Goal: Task Accomplishment & Management: Complete application form

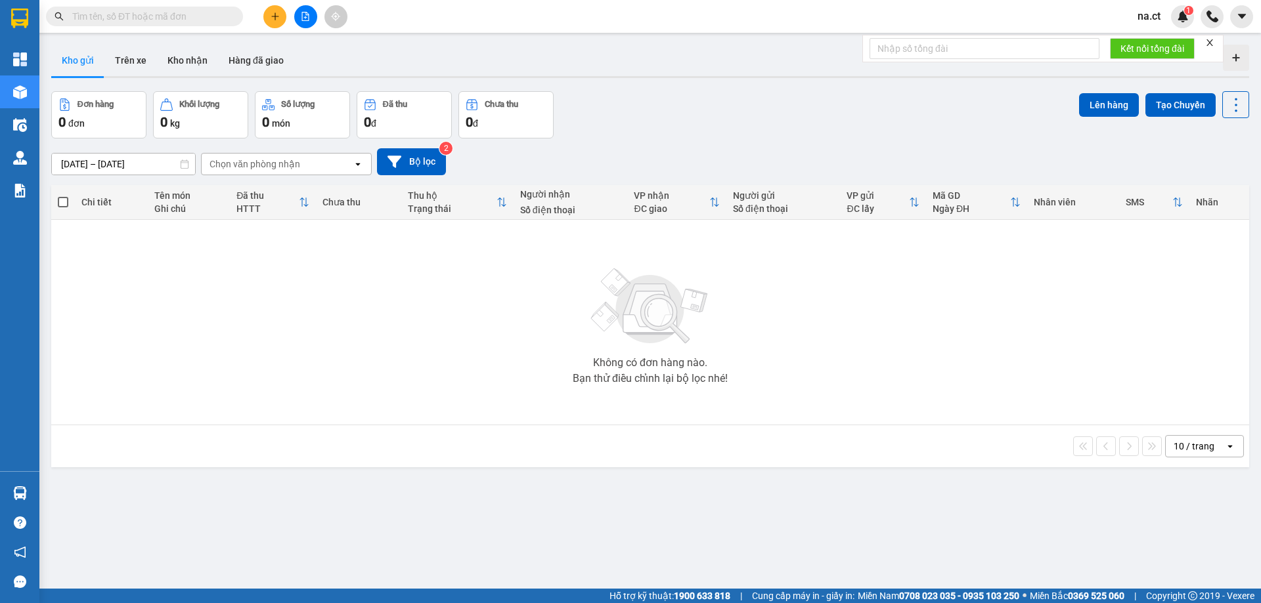
click at [1147, 22] on span "na.ct" at bounding box center [1149, 16] width 44 height 16
click at [1147, 41] on li "Đăng xuất" at bounding box center [1169, 40] width 84 height 21
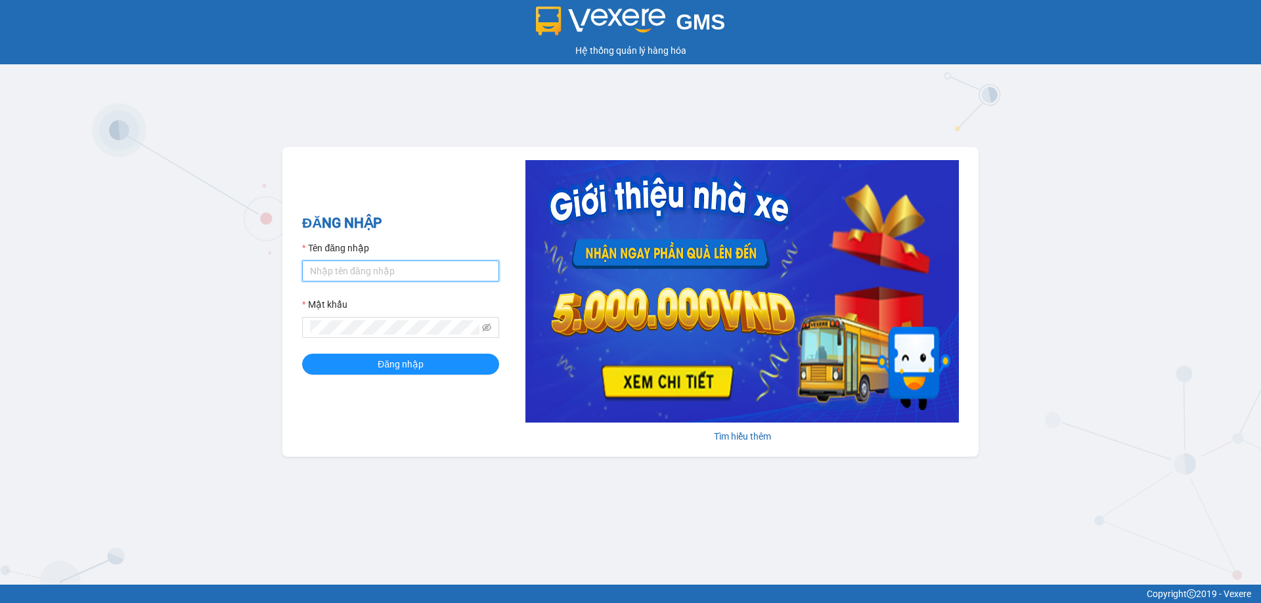
click at [349, 271] on input "Tên đăng nhập" at bounding box center [400, 271] width 197 height 21
type input "thoan1.ct"
click at [302, 354] on button "Đăng nhập" at bounding box center [400, 364] width 197 height 21
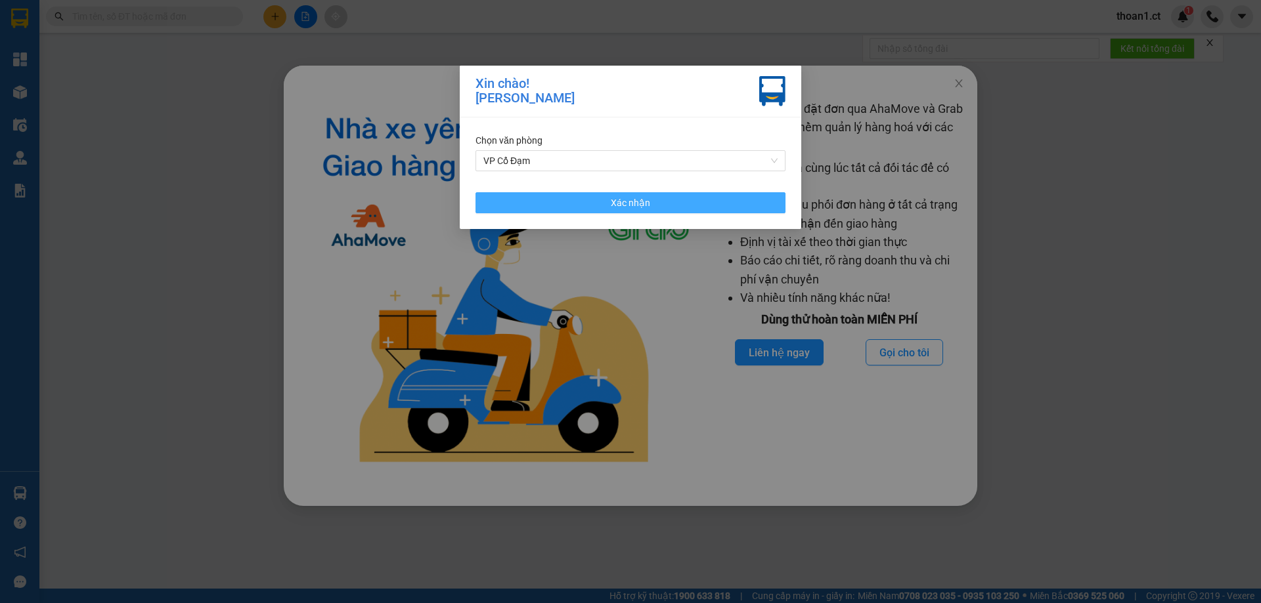
click at [568, 195] on button "Xác nhận" at bounding box center [630, 202] width 310 height 21
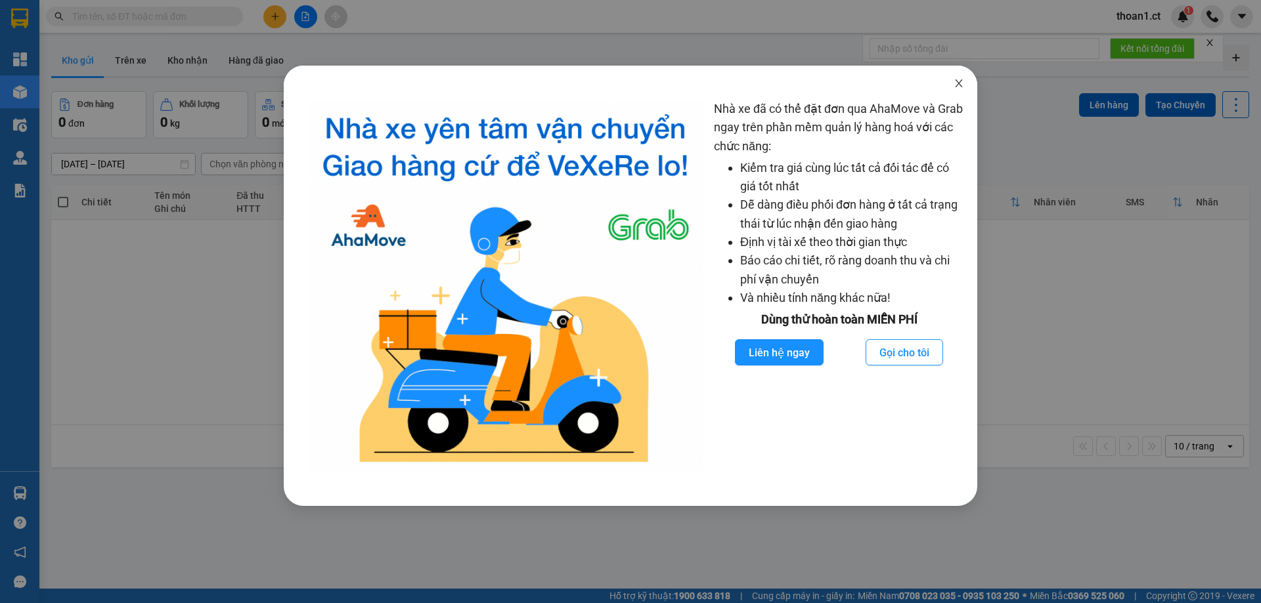
click at [949, 80] on span "Close" at bounding box center [958, 84] width 37 height 37
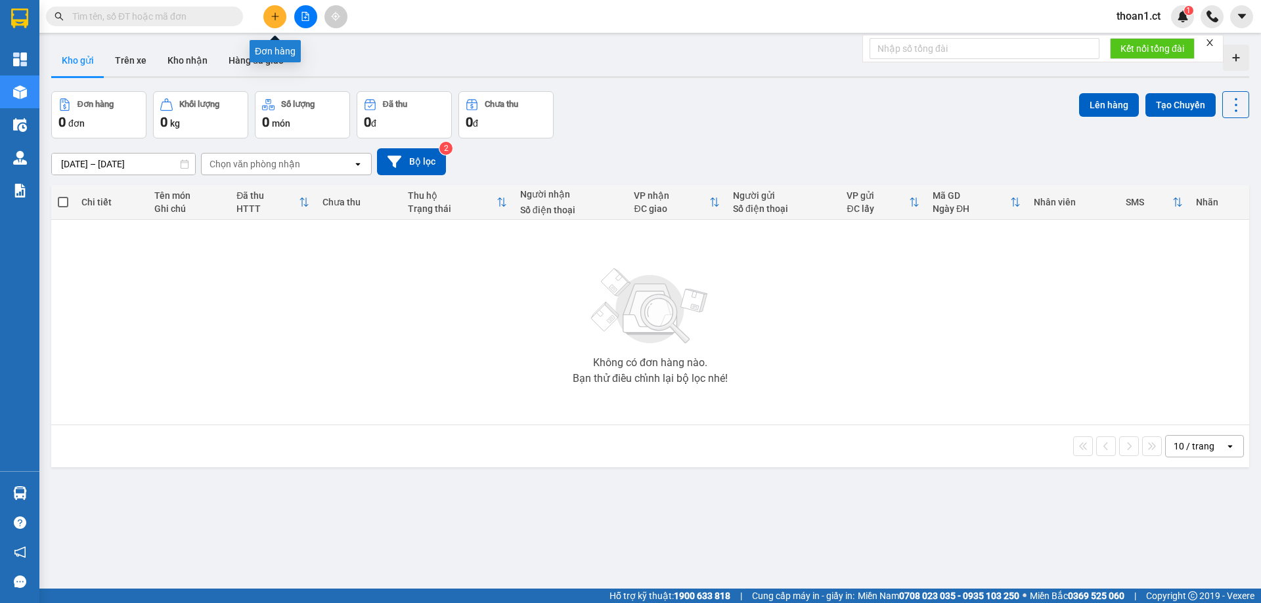
click at [267, 20] on button at bounding box center [274, 16] width 23 height 23
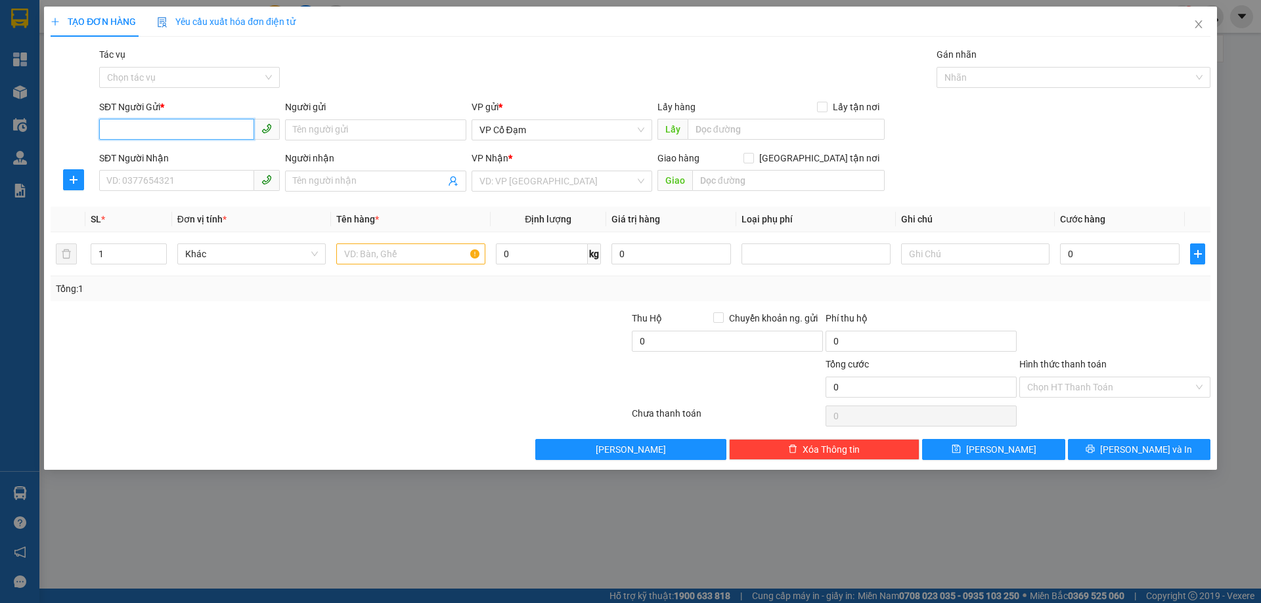
click at [222, 125] on input "SĐT Người Gửi *" at bounding box center [176, 129] width 155 height 21
type input "0976437107"
click at [139, 180] on input "SĐT Người Nhận" at bounding box center [176, 180] width 155 height 21
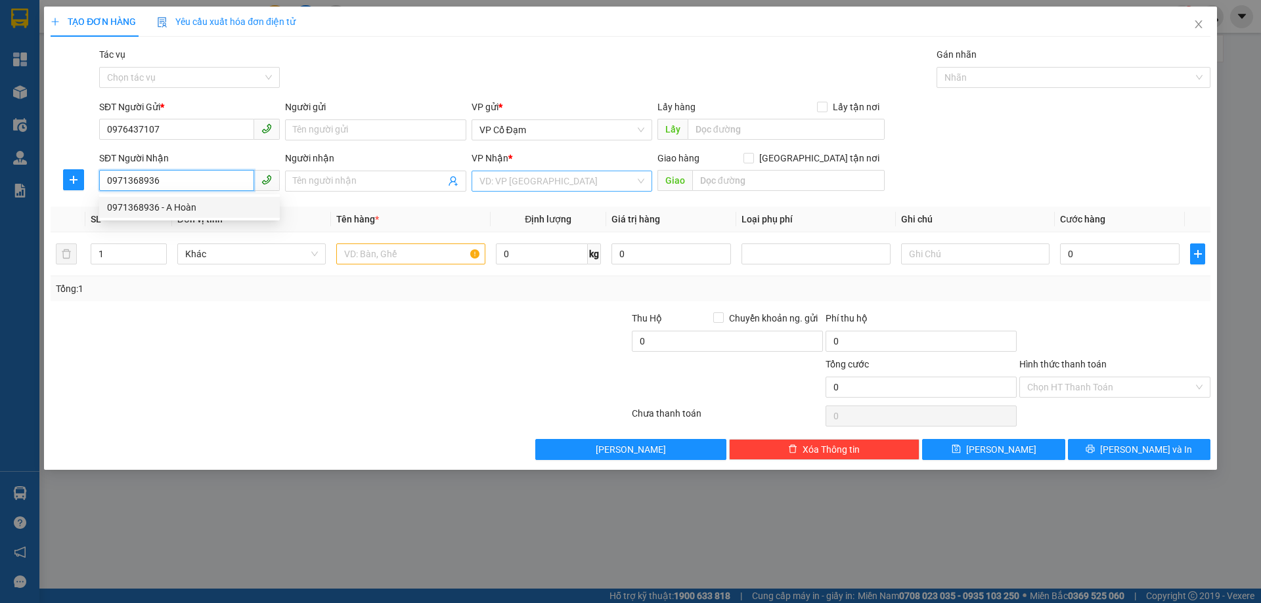
type input "0971368936"
click at [558, 184] on input "search" at bounding box center [557, 181] width 156 height 20
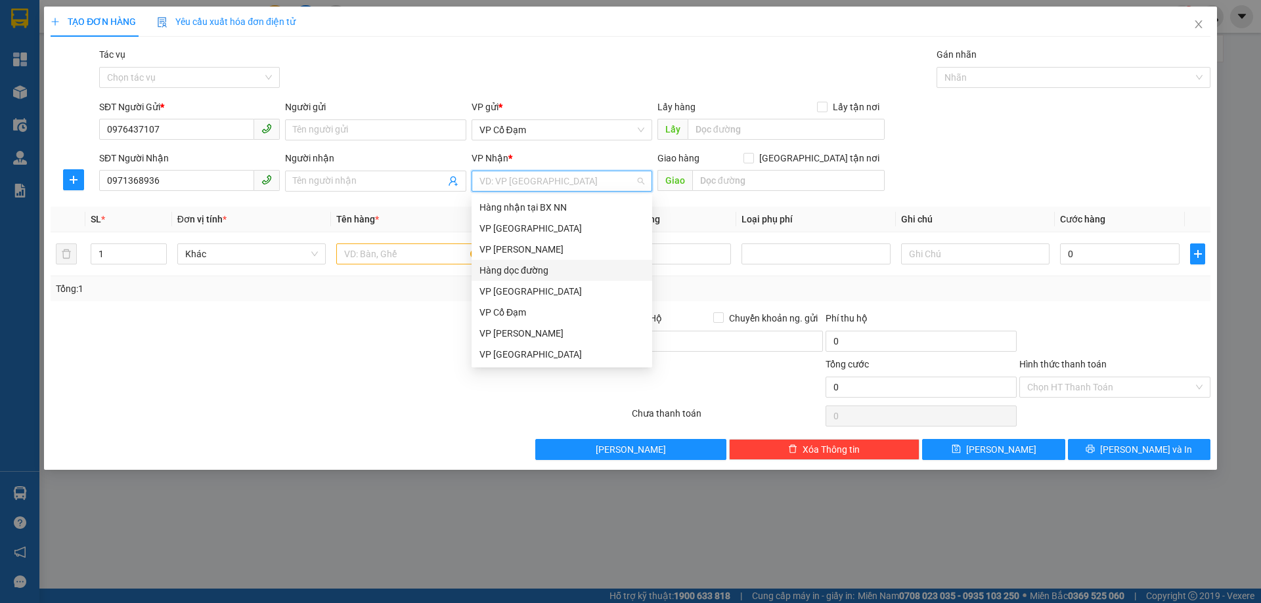
click at [523, 271] on div "Hàng dọc đường" at bounding box center [561, 270] width 165 height 14
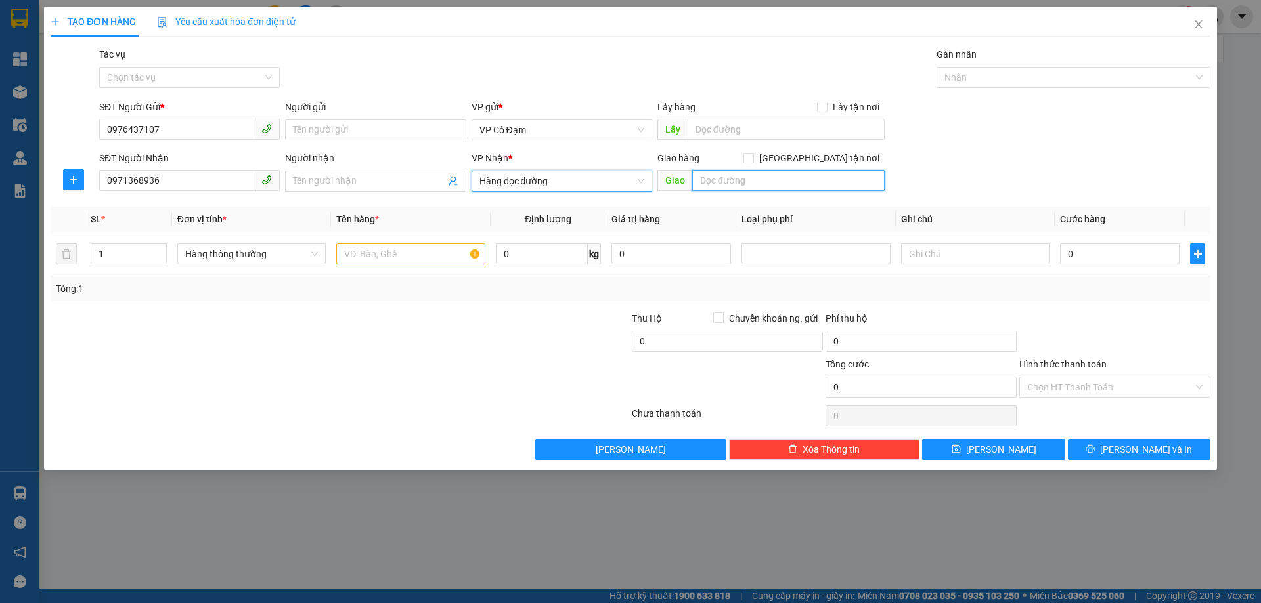
click at [712, 179] on input "text" at bounding box center [788, 180] width 192 height 21
type input "H"
type input "HÀ TRUNG [GEOGRAPHIC_DATA]"
click at [408, 260] on input "text" at bounding box center [410, 254] width 148 height 21
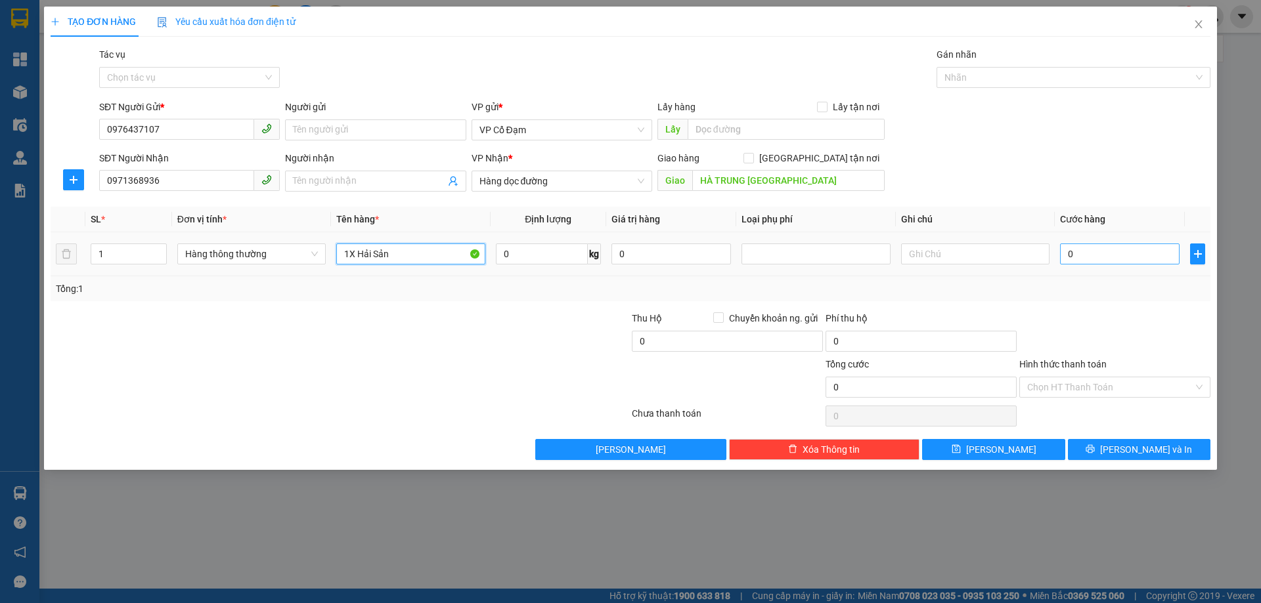
type input "1X Hải Sản"
click at [1102, 250] on input "0" at bounding box center [1119, 254] width 119 height 21
type input "7"
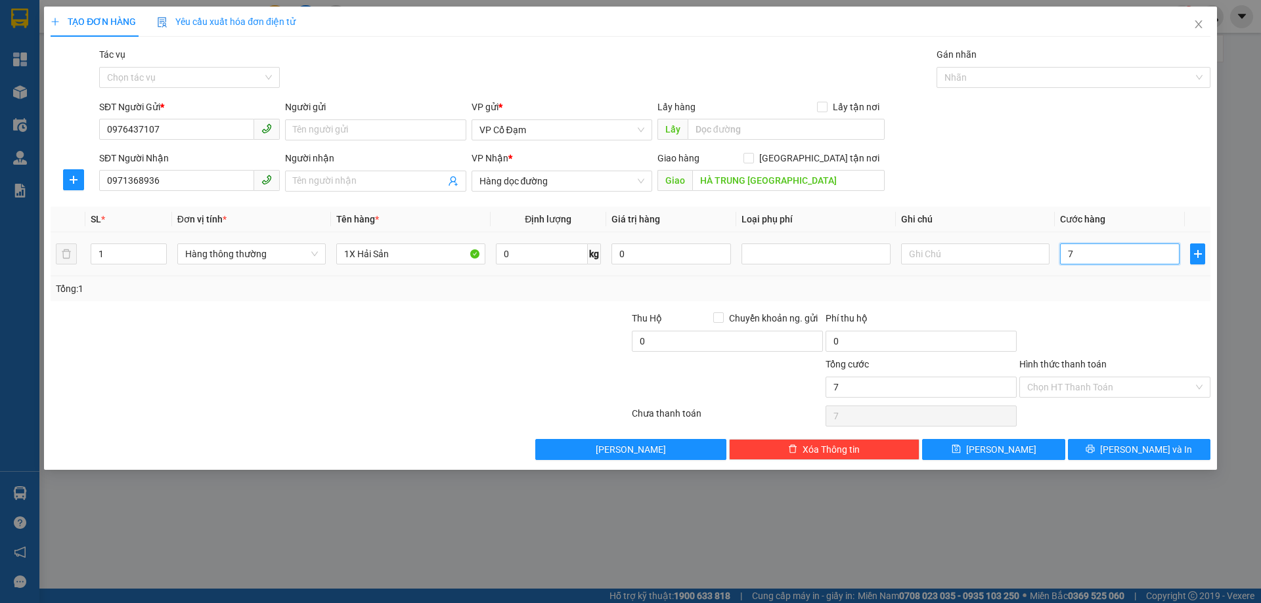
type input "70"
type input "70.000"
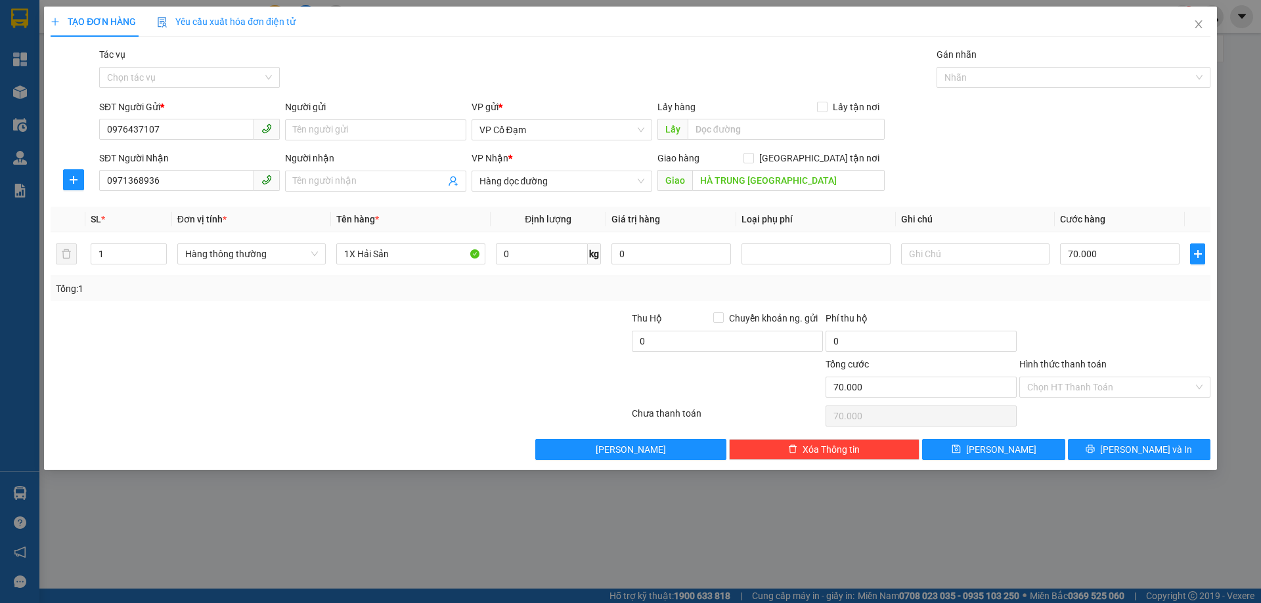
drag, startPoint x: 1085, startPoint y: 288, endPoint x: 1087, endPoint y: 368, distance: 80.1
click at [1085, 289] on div "Tổng: 1" at bounding box center [630, 289] width 1149 height 14
click at [1085, 386] on input "Hình thức thanh toán" at bounding box center [1110, 388] width 166 height 20
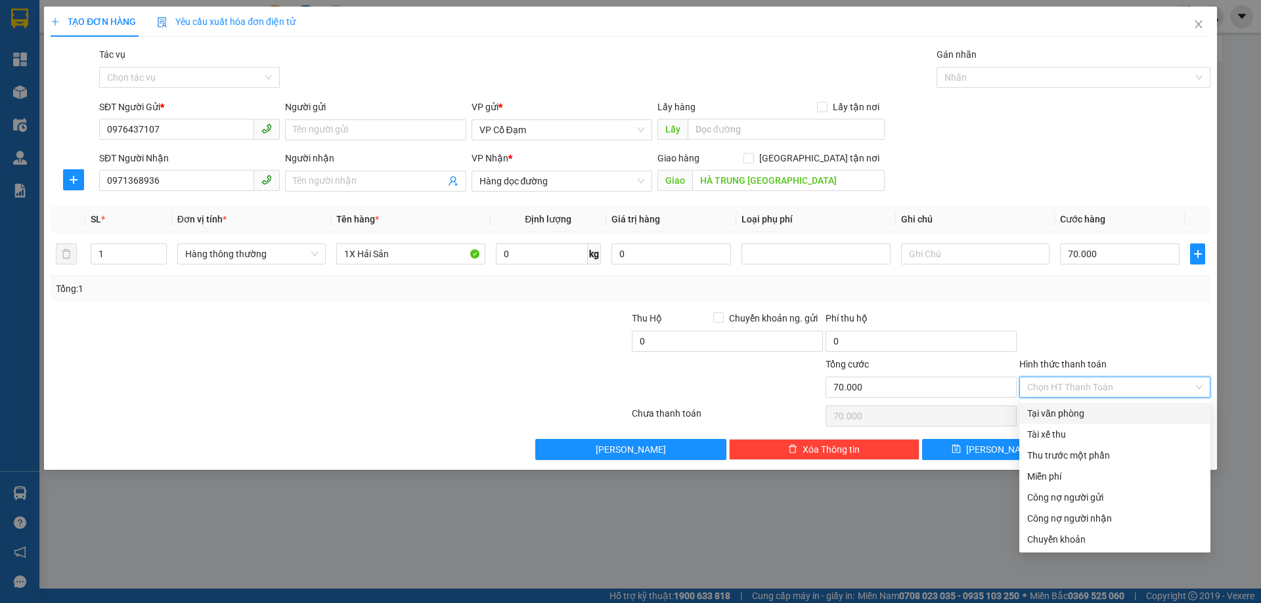
click at [1073, 409] on div "Tại văn phòng" at bounding box center [1114, 413] width 175 height 14
type input "0"
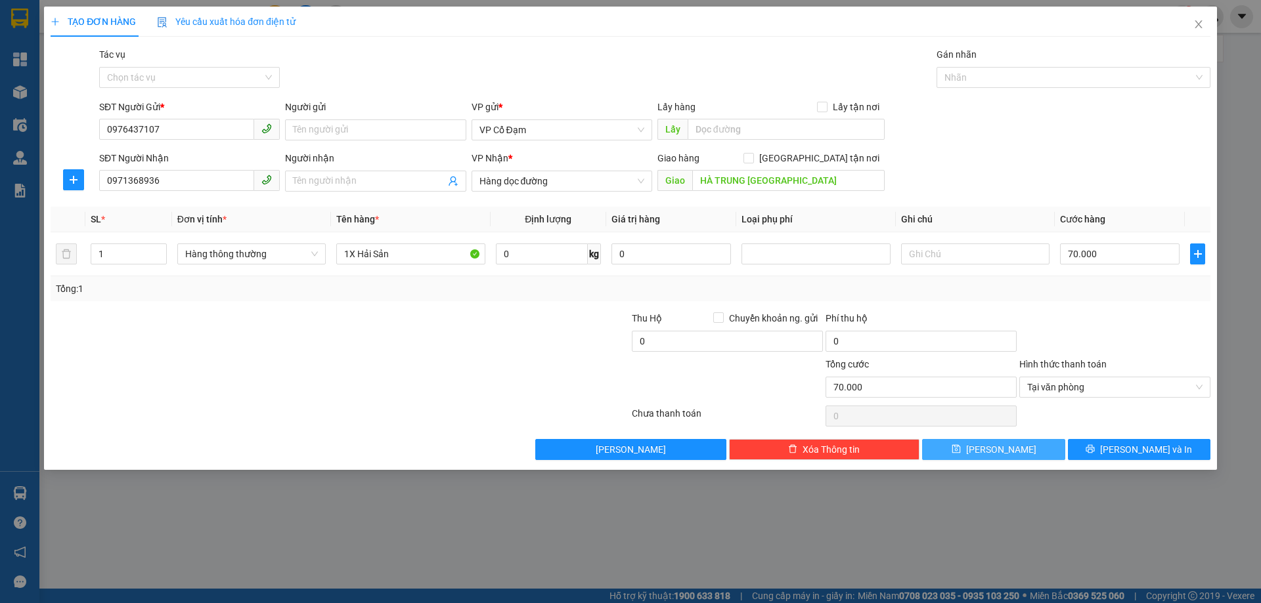
click at [966, 448] on button "[PERSON_NAME]" at bounding box center [993, 449] width 142 height 21
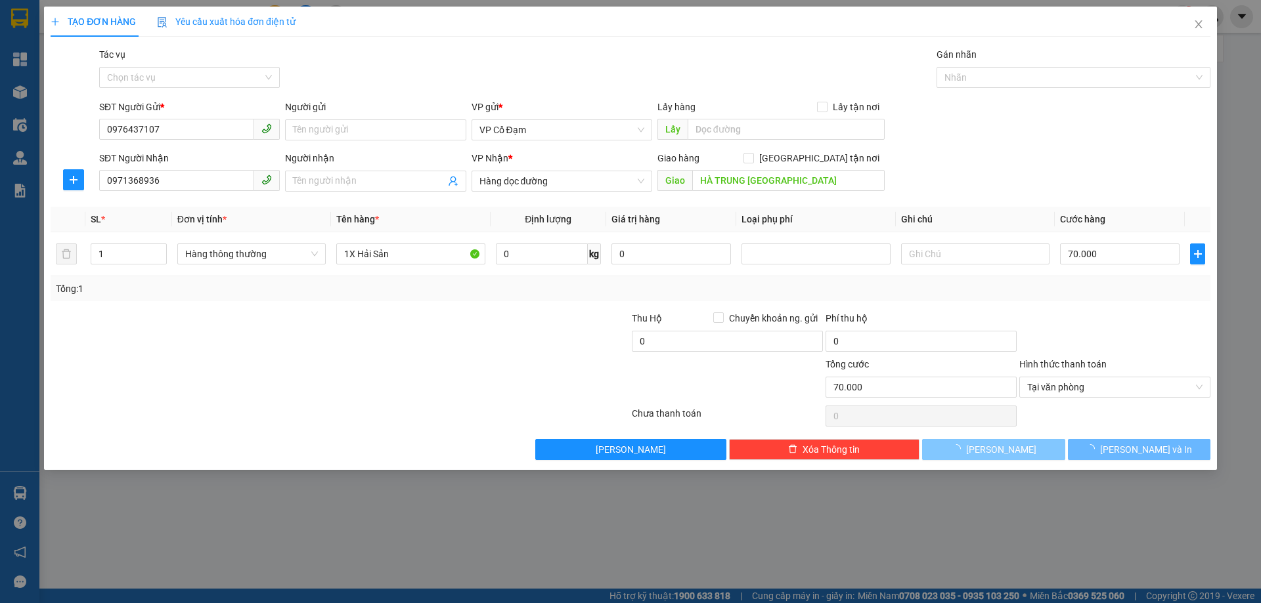
type input "0"
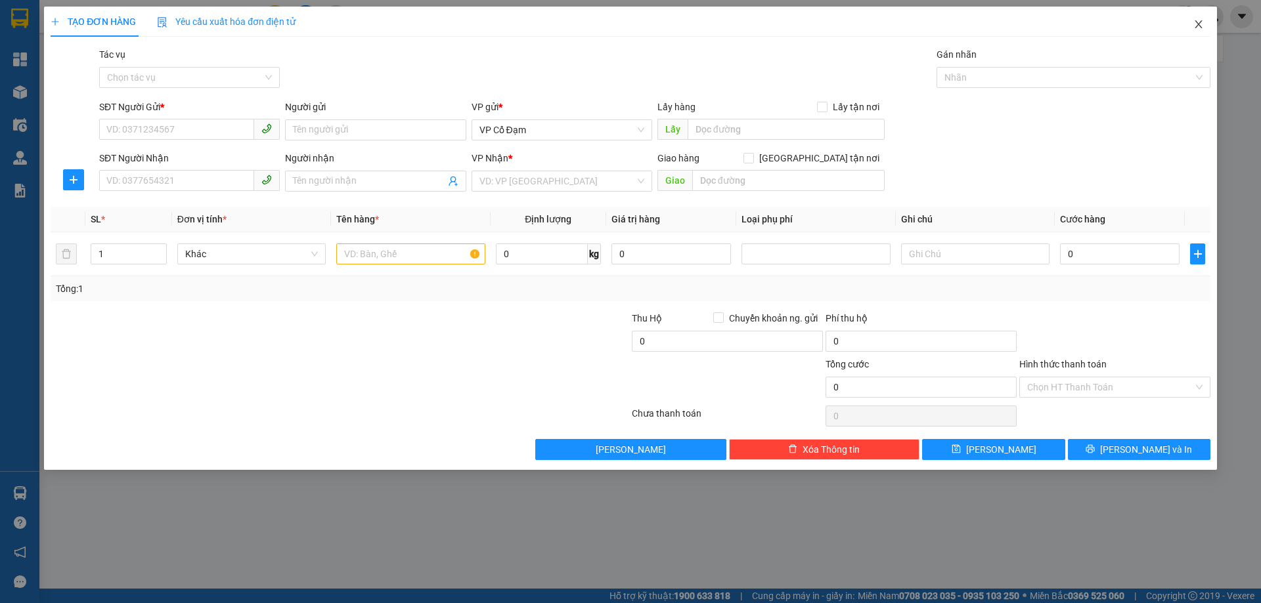
click at [1201, 24] on icon "close" at bounding box center [1198, 24] width 11 height 11
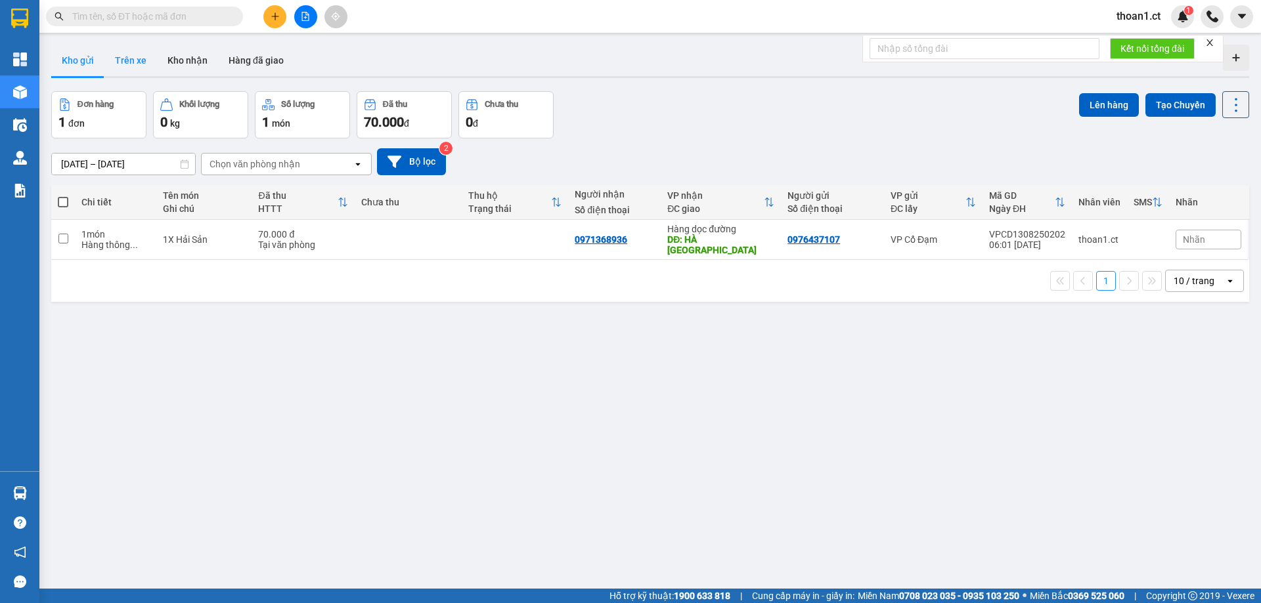
click at [135, 64] on button "Trên xe" at bounding box center [130, 61] width 53 height 32
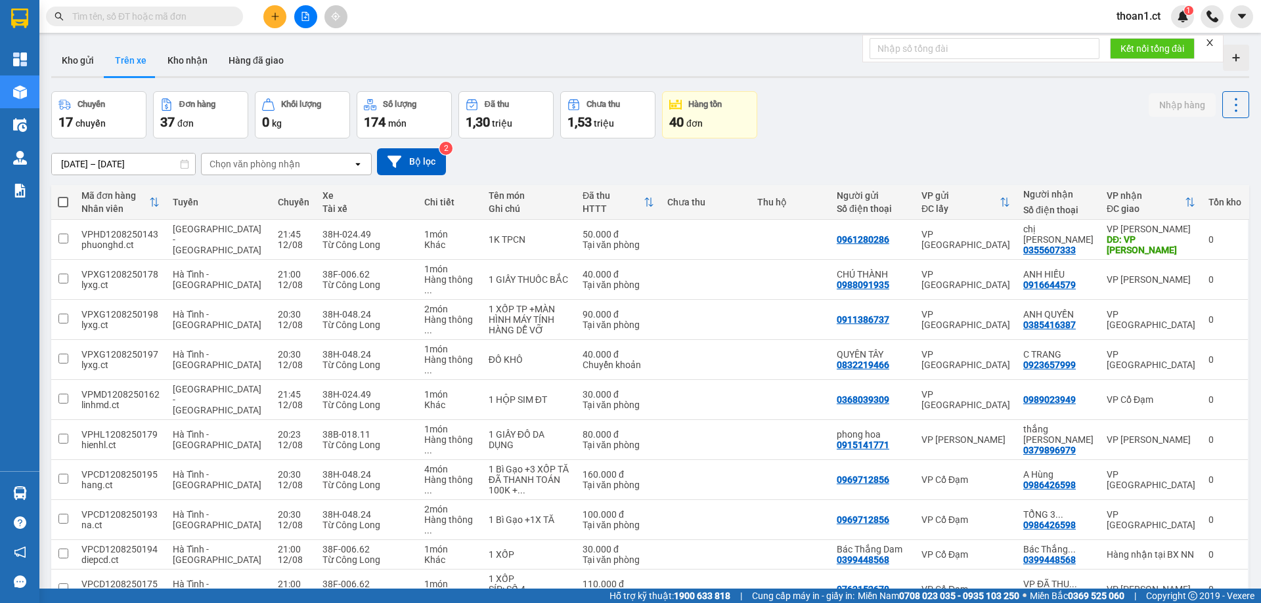
click at [131, 20] on input "text" at bounding box center [149, 16] width 155 height 14
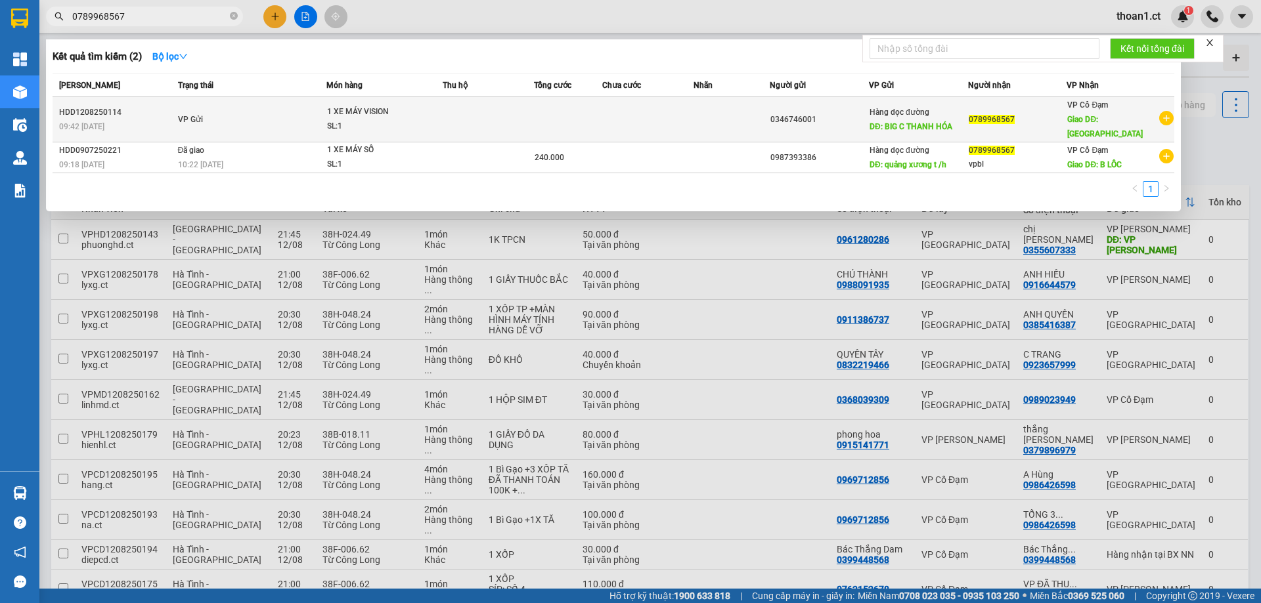
type input "0789968567"
click at [915, 108] on span "Hàng dọc đường" at bounding box center [899, 112] width 60 height 9
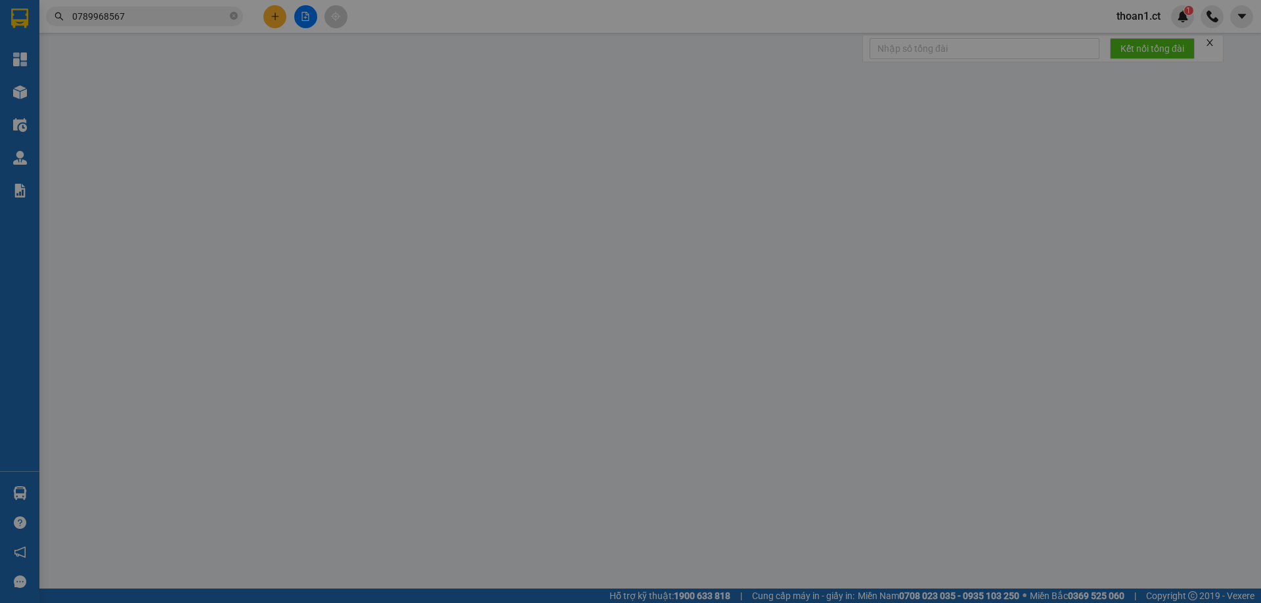
type input "0346746001"
type input "BIG C THANH HÓA"
type input "0789968567"
type input "BÌNH LỘC"
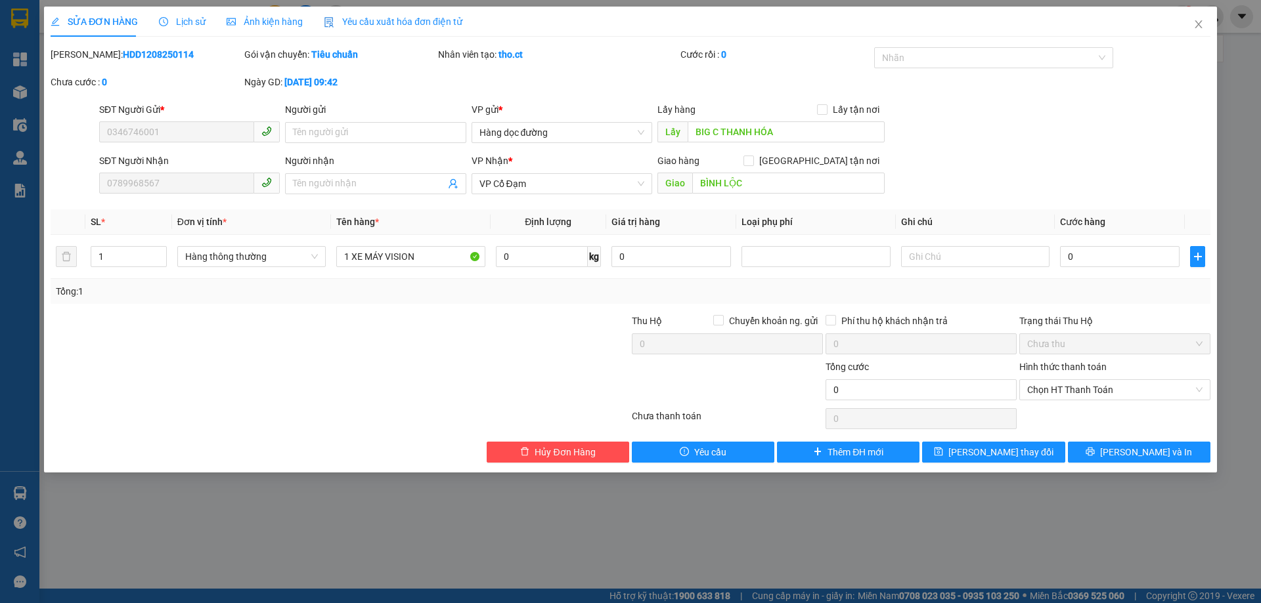
click at [181, 18] on span "Lịch sử" at bounding box center [182, 21] width 47 height 11
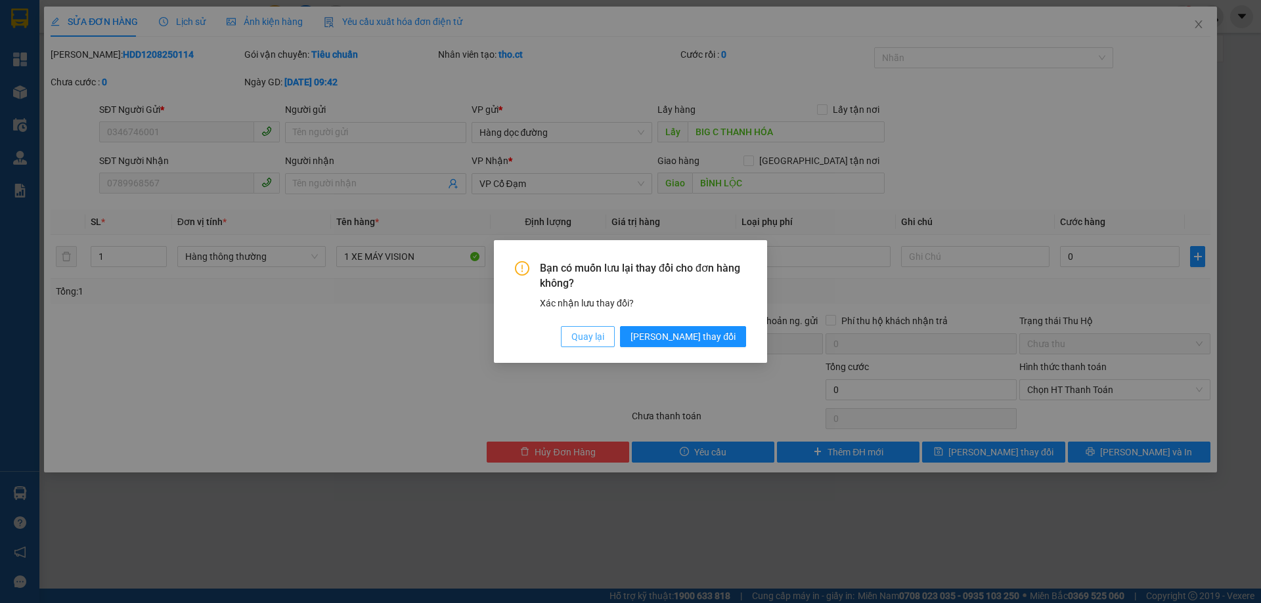
click at [604, 337] on span "Quay lại" at bounding box center [587, 337] width 33 height 14
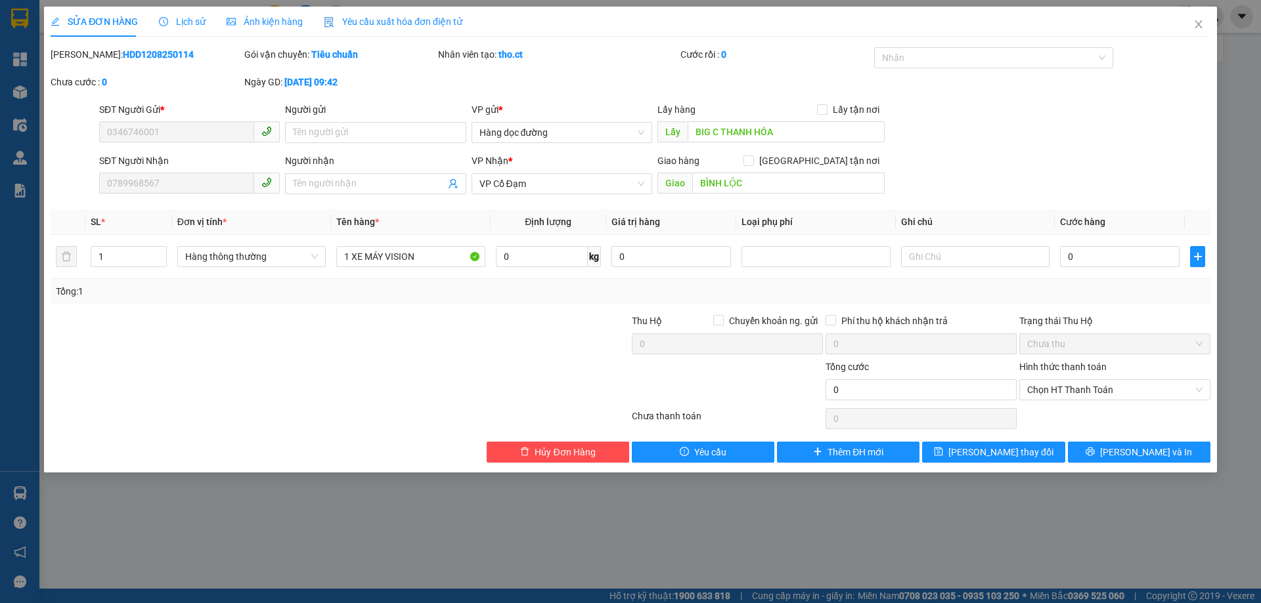
click at [192, 22] on span "Lịch sử" at bounding box center [182, 21] width 47 height 11
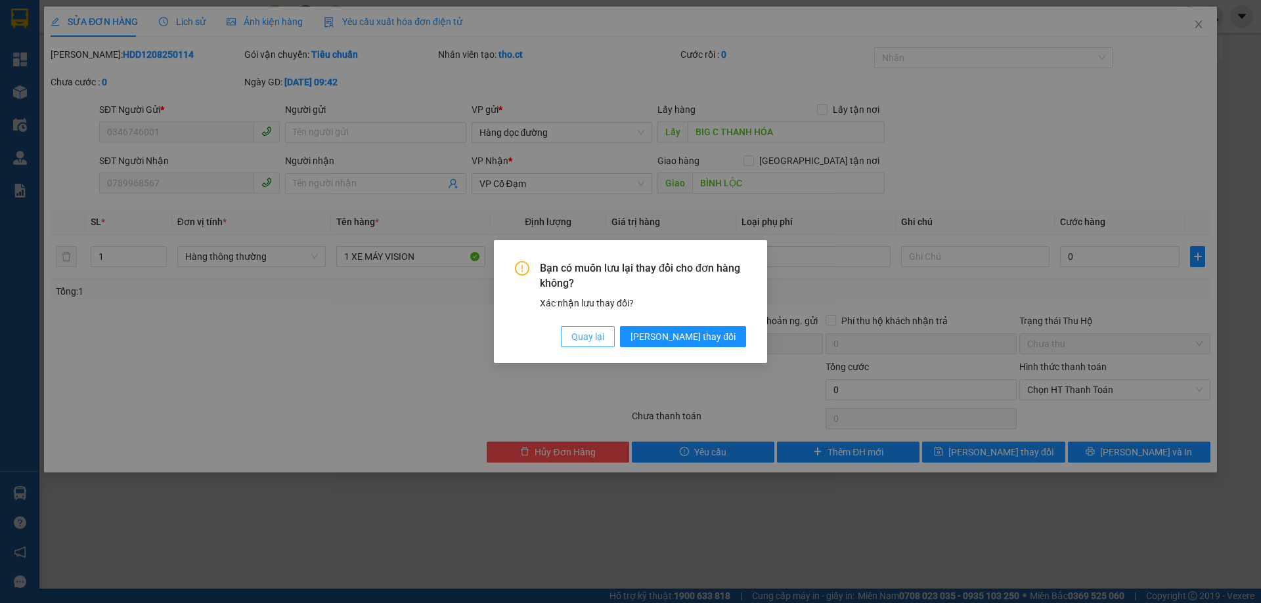
click at [604, 336] on span "Quay lại" at bounding box center [587, 337] width 33 height 14
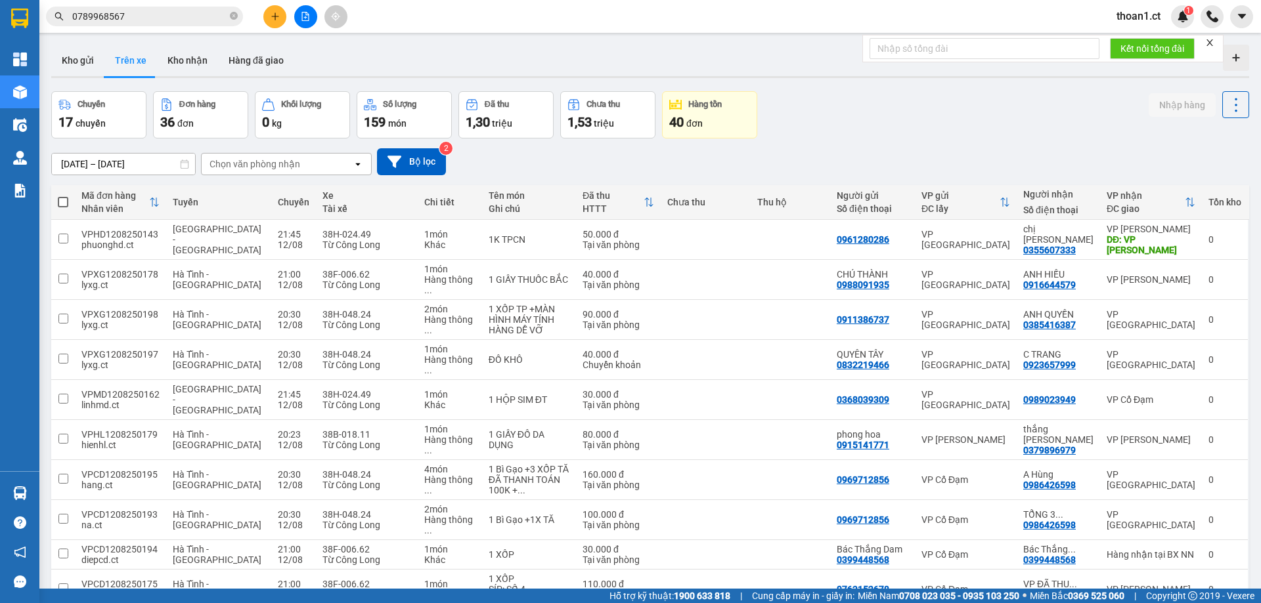
click at [151, 19] on input "0789968567" at bounding box center [149, 16] width 155 height 14
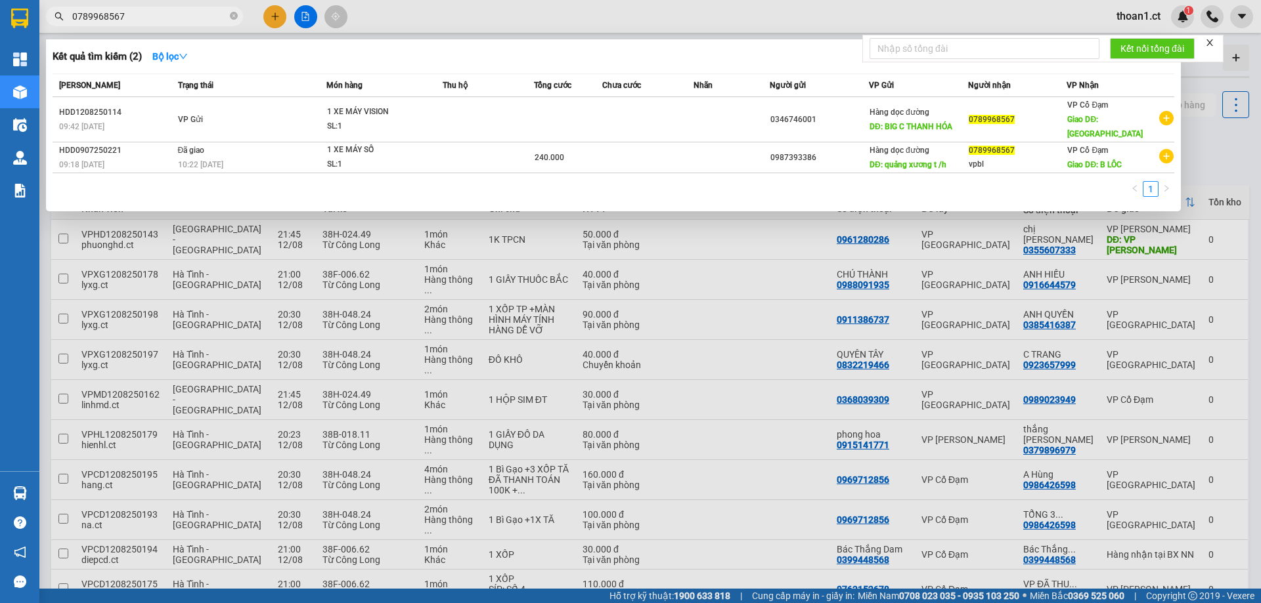
click at [151, 19] on input "0789968567" at bounding box center [149, 16] width 155 height 14
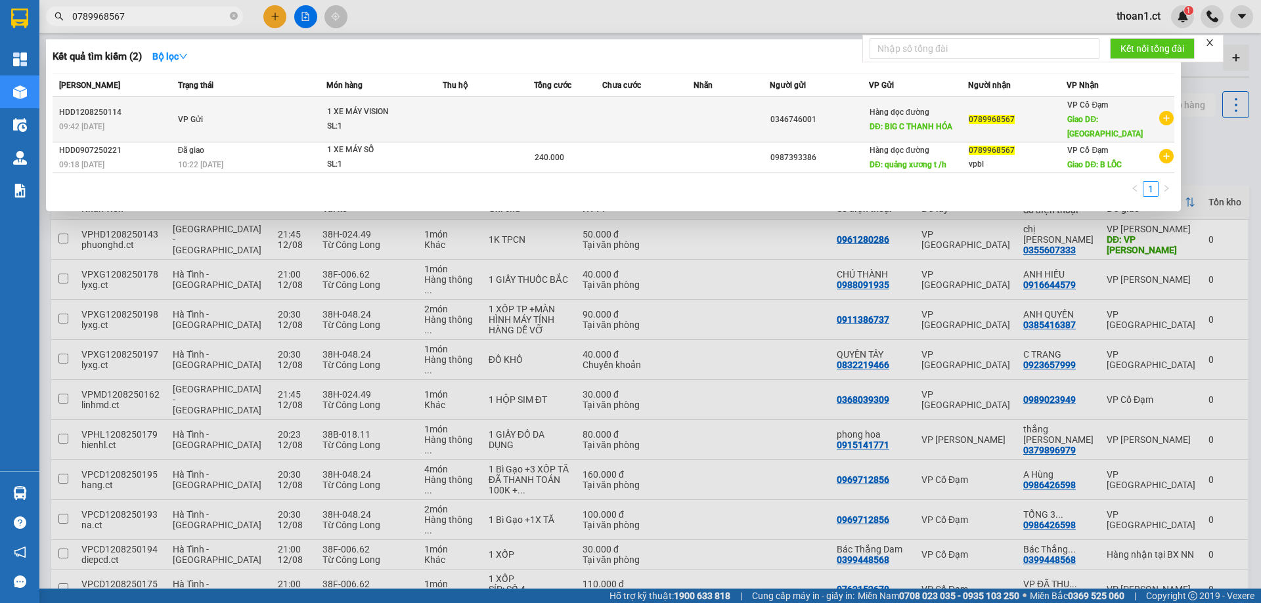
click at [374, 105] on div "1 XE MÁY VISION" at bounding box center [376, 112] width 98 height 14
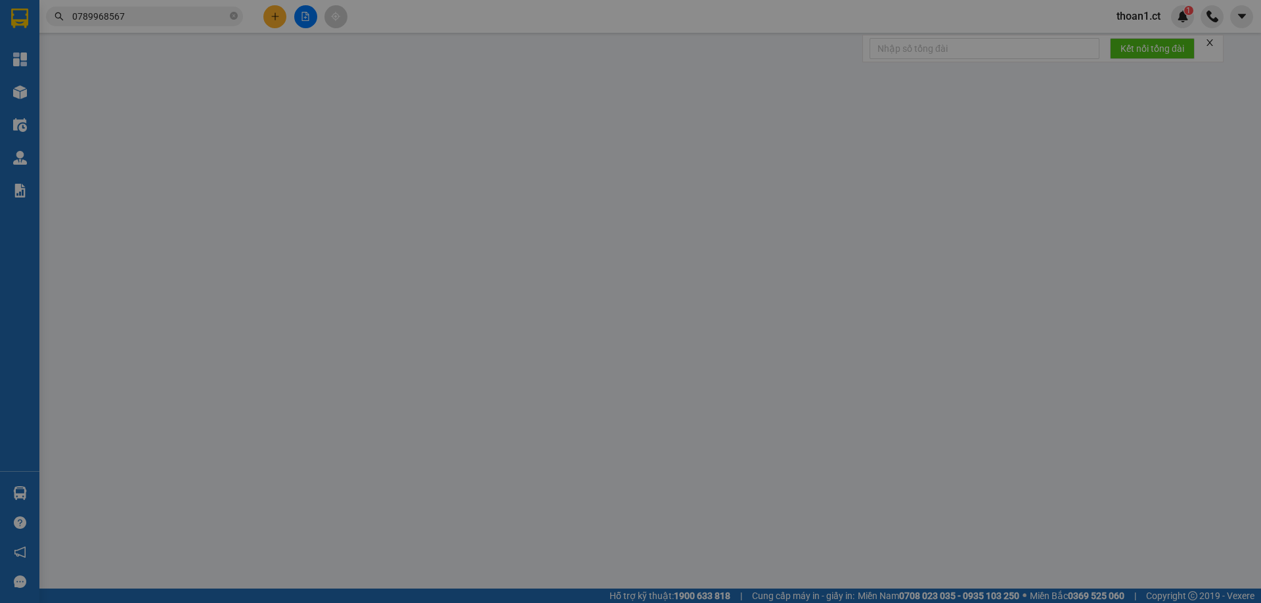
type input "0346746001"
type input "BIG C THANH HÓA"
type input "0789968567"
type input "BÌNH LỘC"
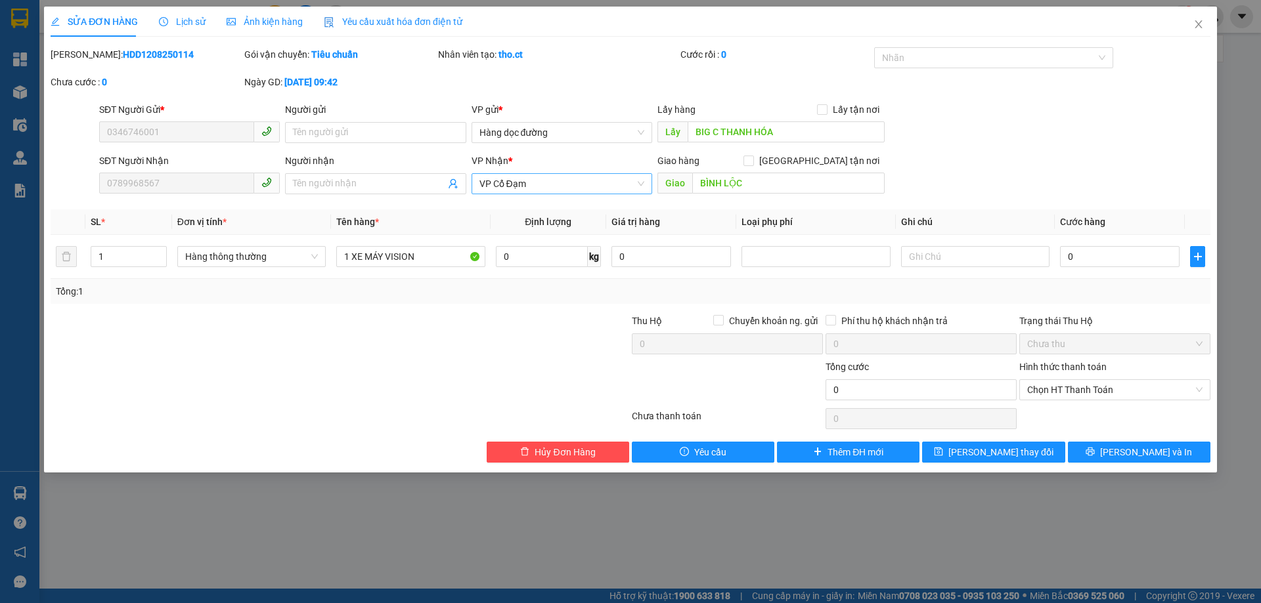
click at [641, 181] on span "VP Cổ Đạm" at bounding box center [561, 184] width 165 height 20
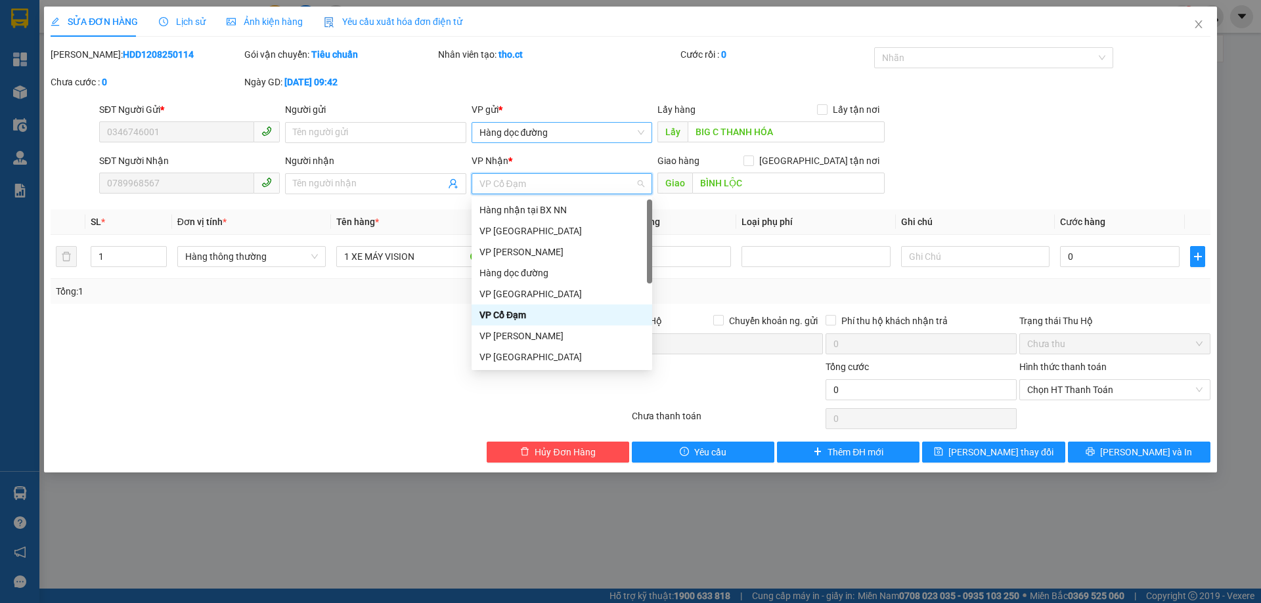
click at [636, 130] on span "Hàng dọc đường" at bounding box center [561, 133] width 165 height 20
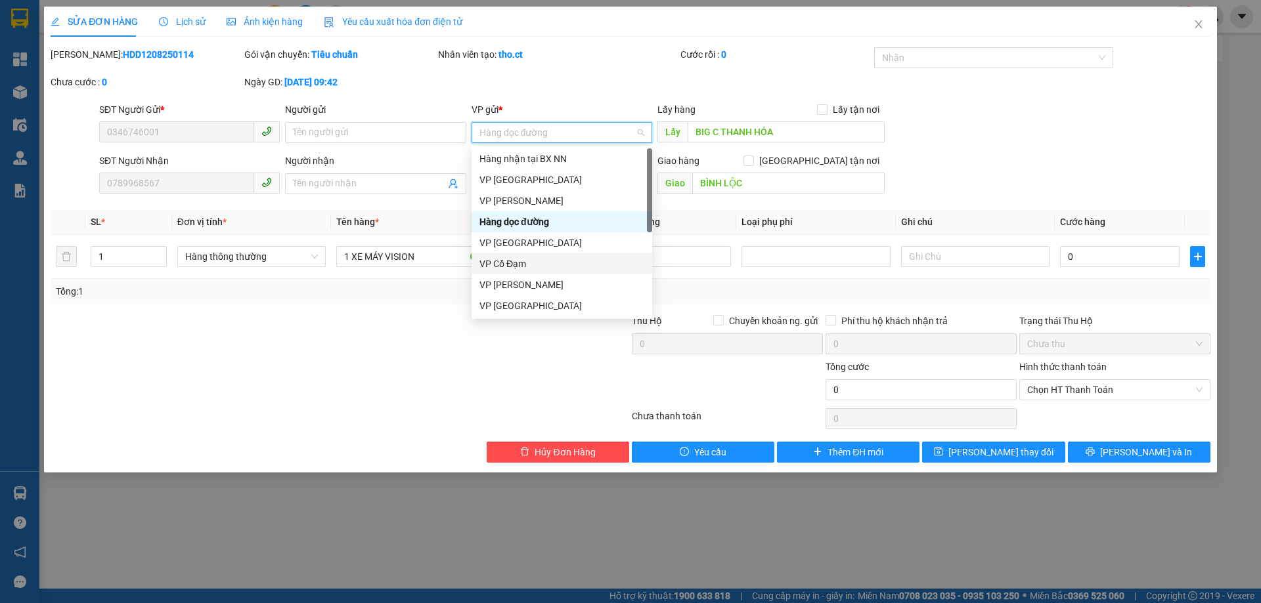
click at [525, 259] on div "VP Cổ Đạm" at bounding box center [561, 264] width 165 height 14
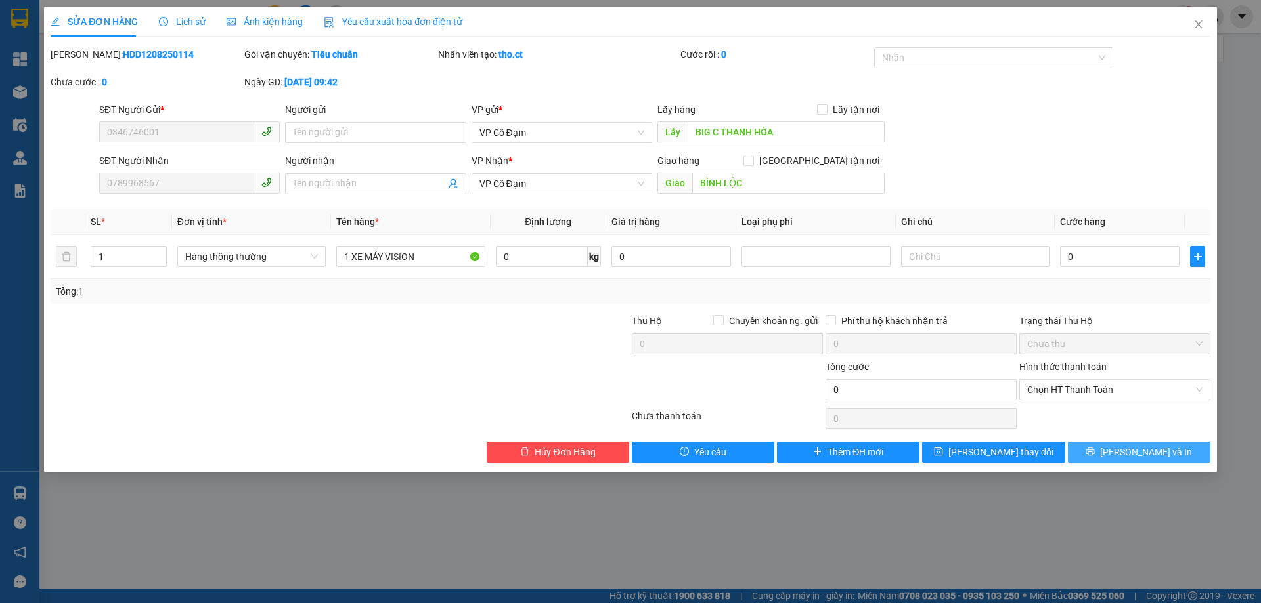
click at [1095, 452] on icon "printer" at bounding box center [1090, 452] width 9 height 9
click at [1196, 23] on icon "close" at bounding box center [1198, 24] width 11 height 11
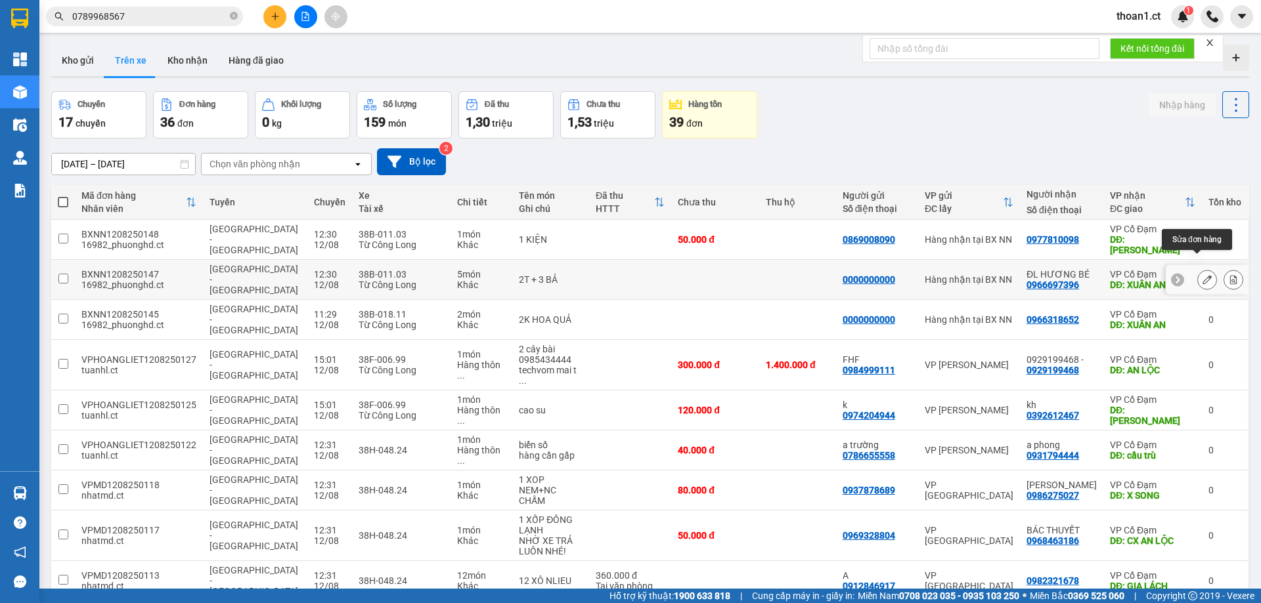
click at [1202, 275] on icon at bounding box center [1206, 279] width 9 height 9
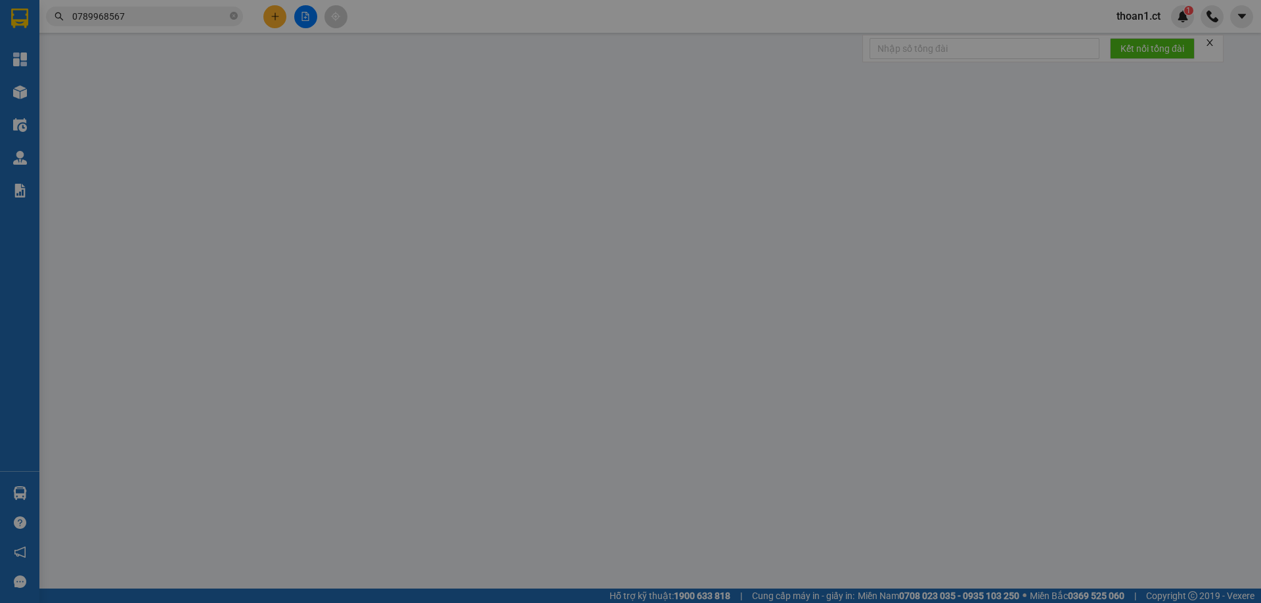
type input "0000000000"
type input "0966697396"
type input "ĐL HƯƠNG BÉ"
type input "XUÂN AN"
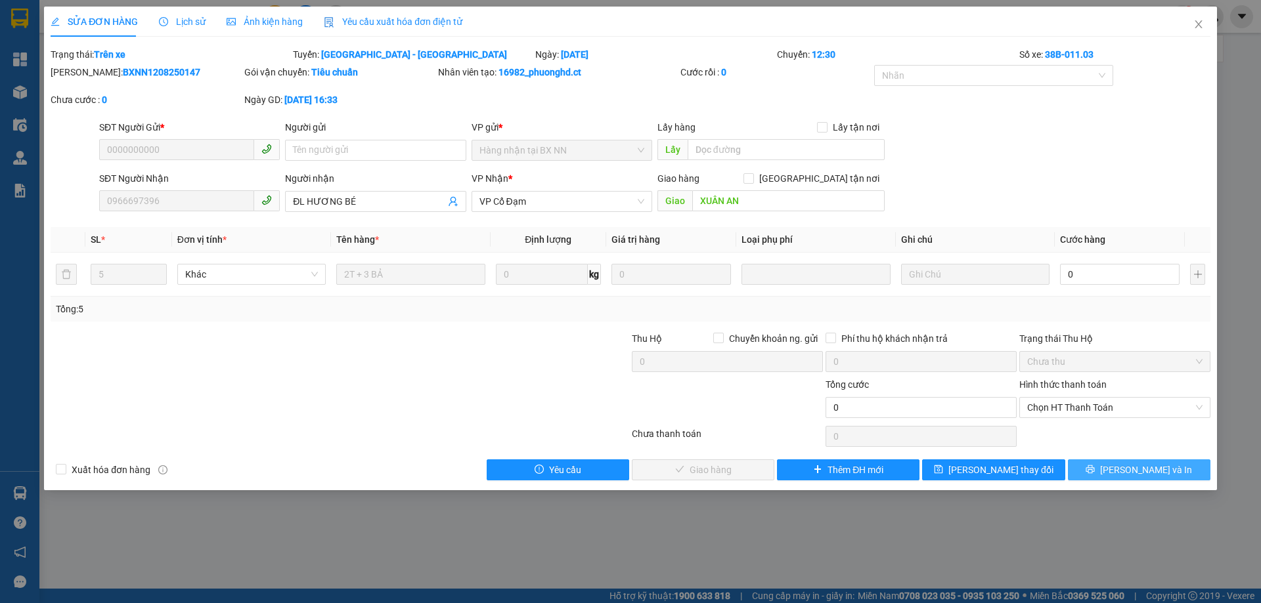
click at [1151, 465] on span "[PERSON_NAME] và In" at bounding box center [1146, 470] width 92 height 14
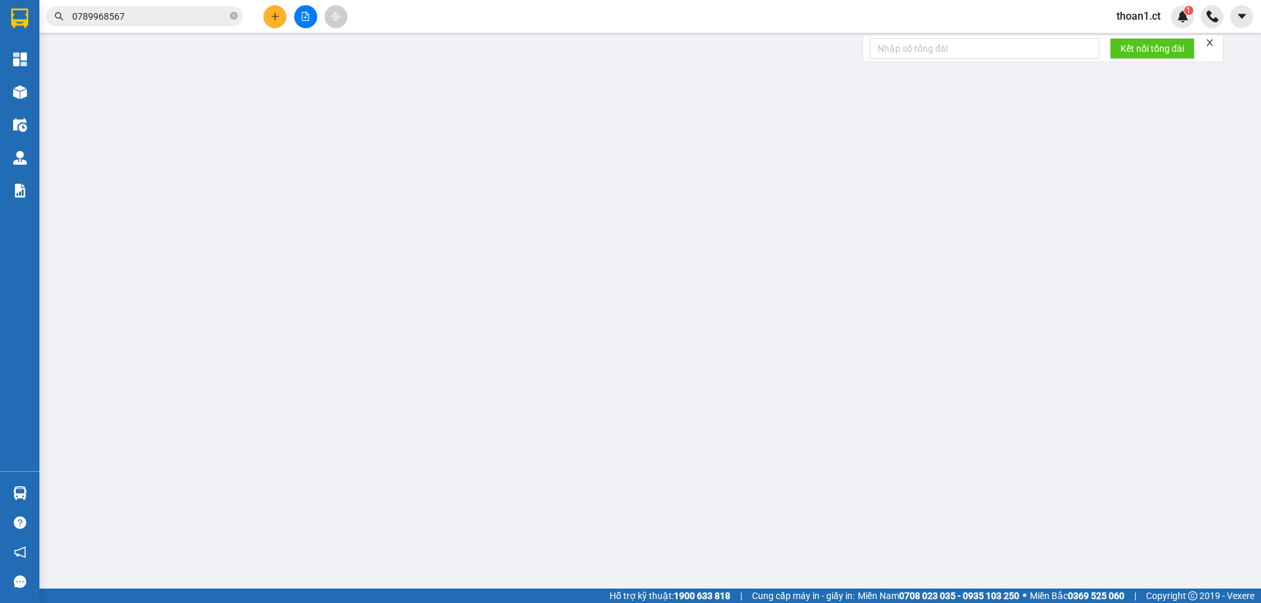
type input "0000000000"
type input "0966697396"
type input "ĐL HƯƠNG BÉ"
type input "XUÂN AN"
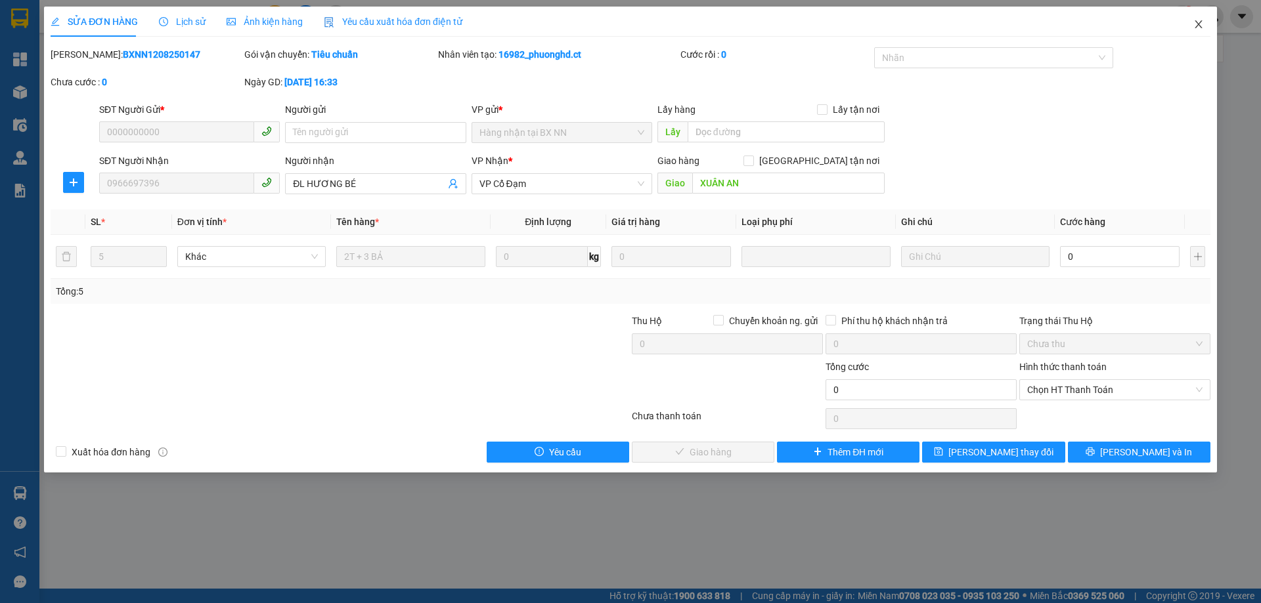
click at [1194, 24] on icon "close" at bounding box center [1198, 24] width 11 height 11
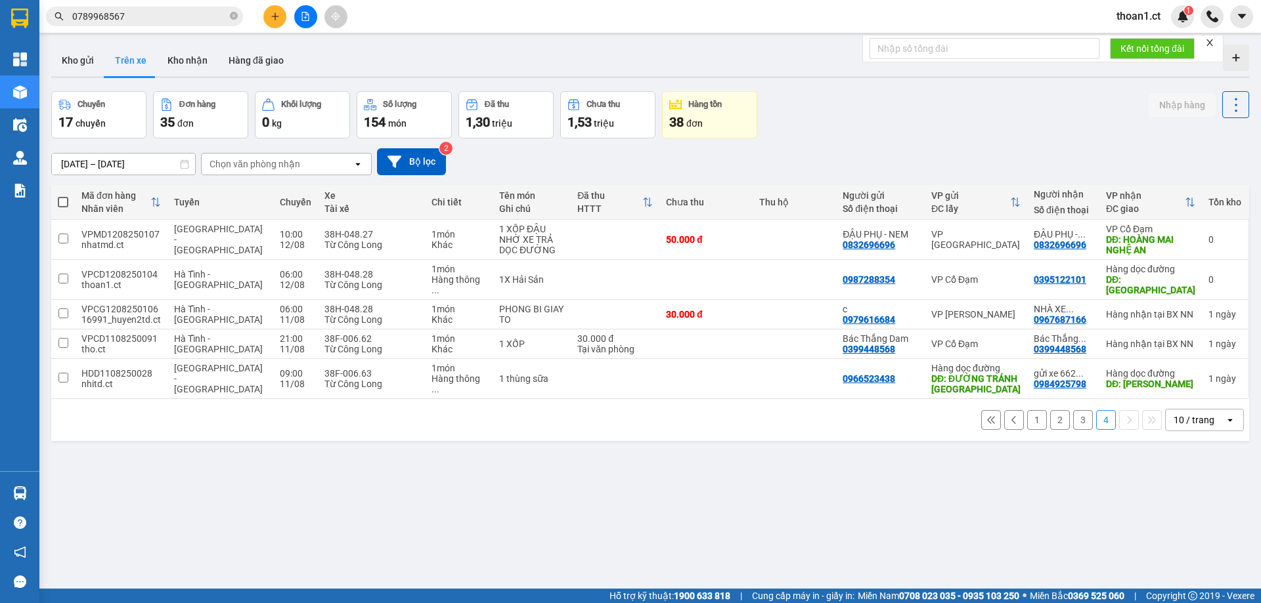
click at [1073, 412] on button "3" at bounding box center [1083, 420] width 20 height 20
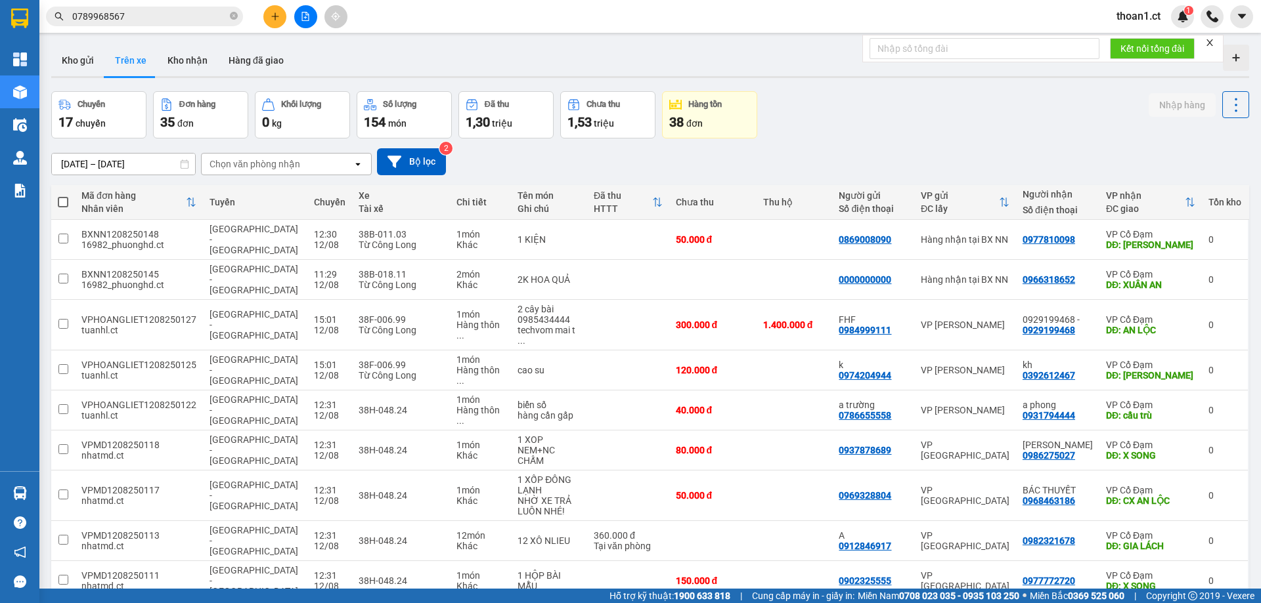
click at [144, 14] on input "0789968567" at bounding box center [149, 16] width 155 height 14
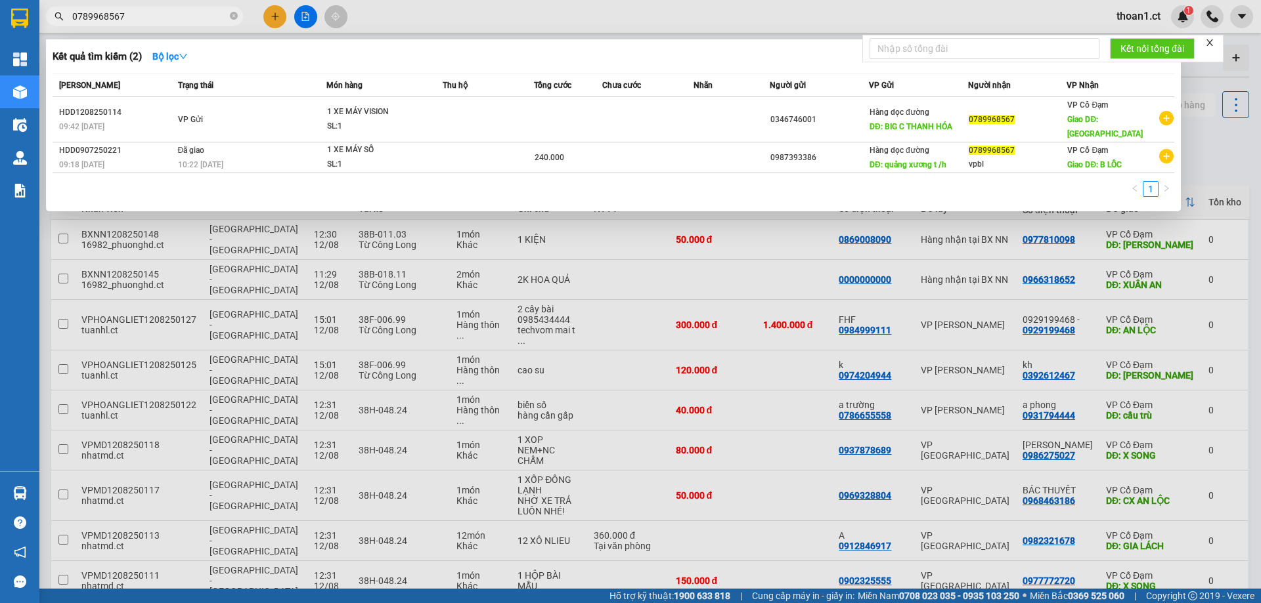
click at [144, 14] on input "0789968567" at bounding box center [149, 16] width 155 height 14
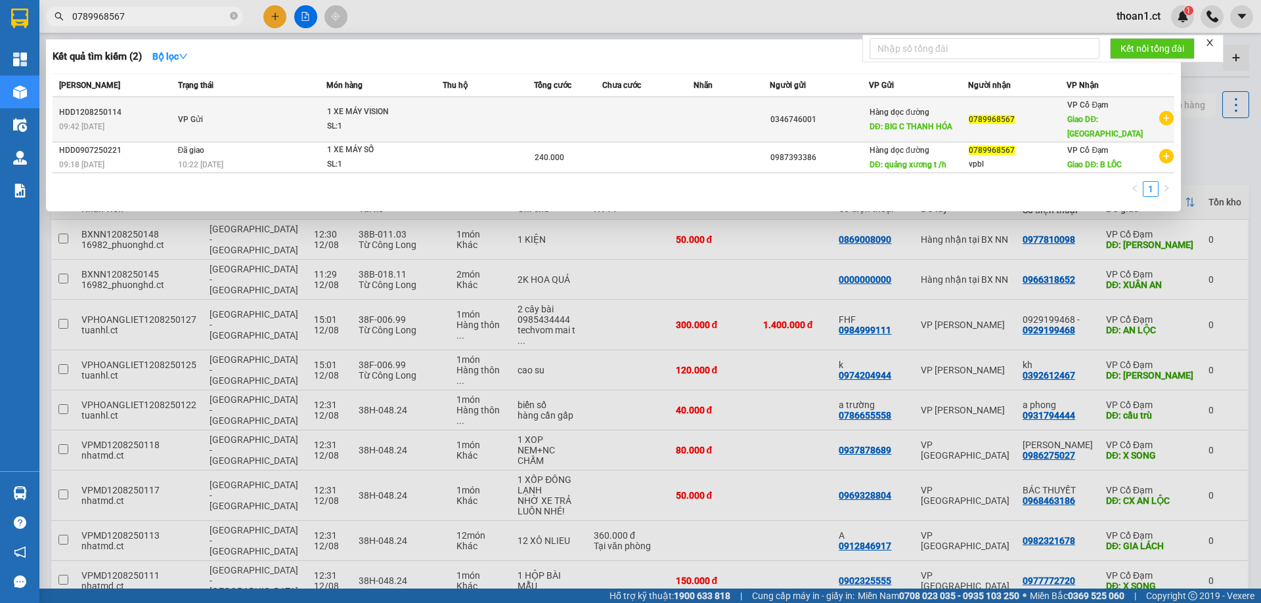
click at [366, 119] on div "SL: 1" at bounding box center [376, 126] width 98 height 14
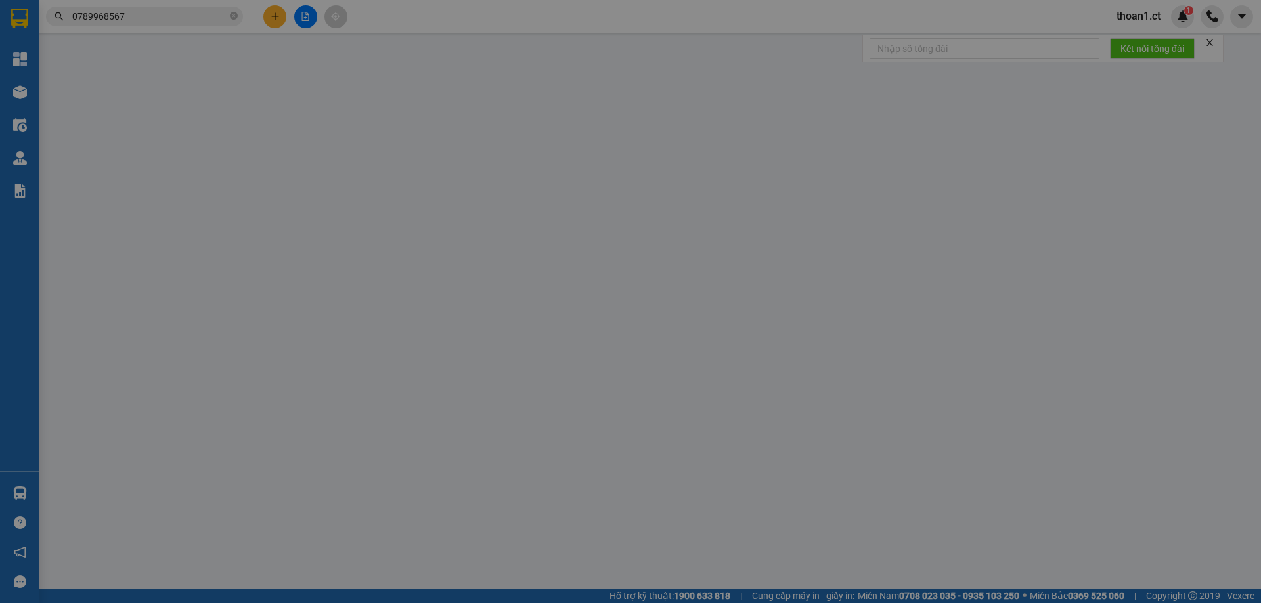
type input "0346746001"
type input "BIG C THANH HÓA"
type input "0789968567"
type input "BÌNH LỘC"
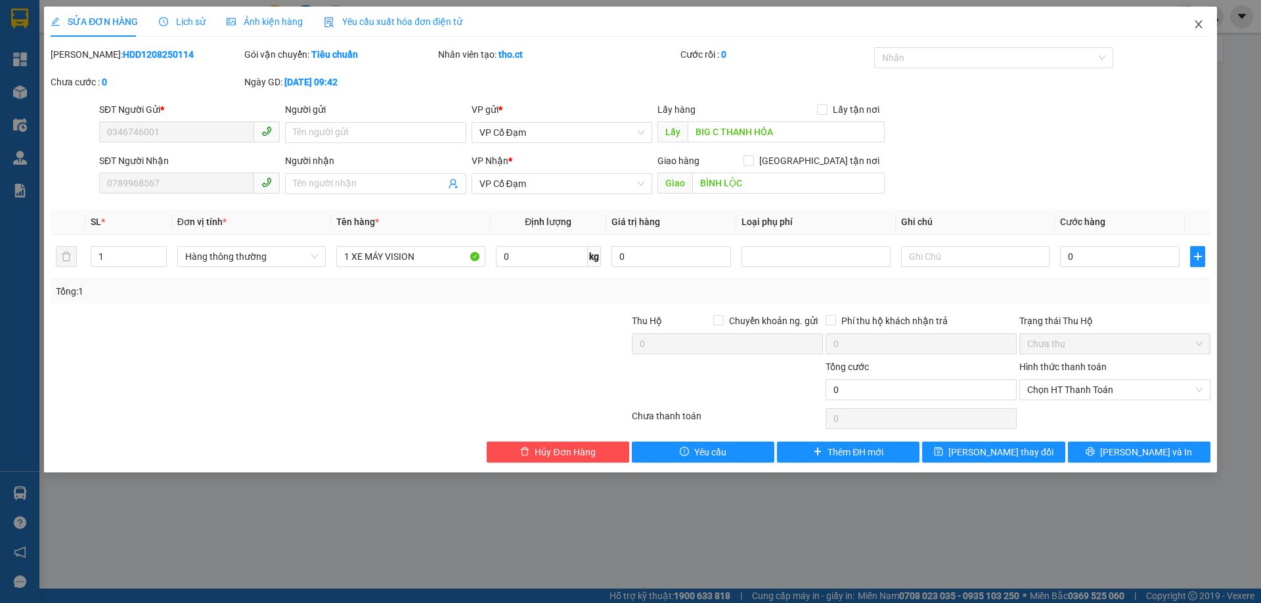
click at [1196, 19] on span "Close" at bounding box center [1198, 25] width 37 height 37
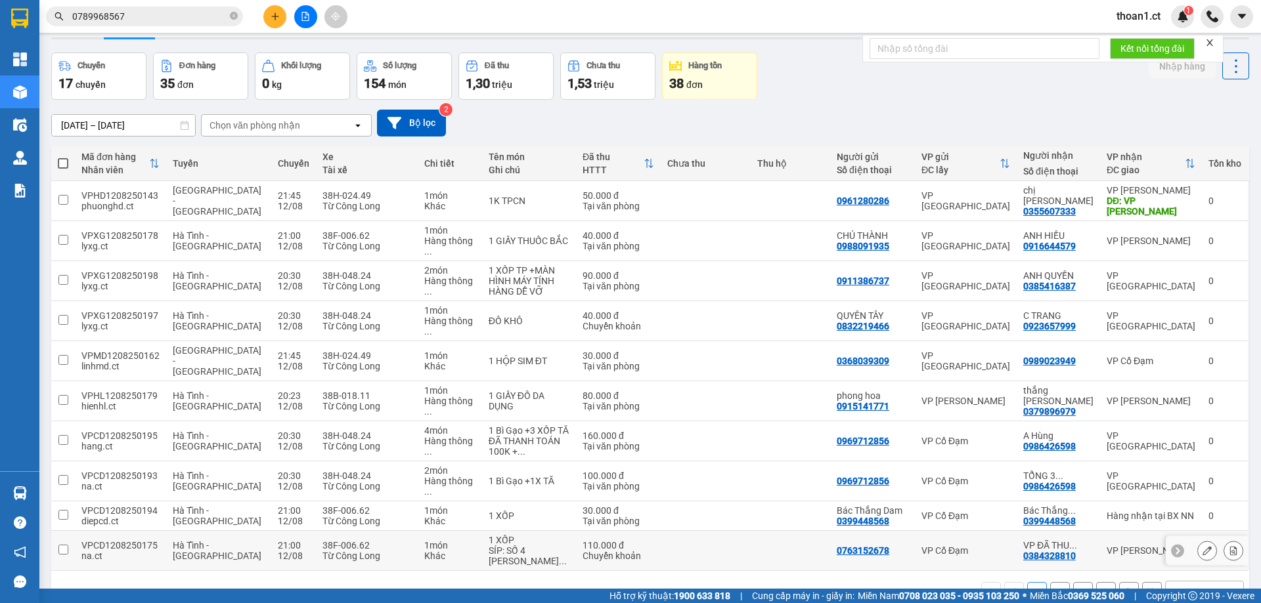
scroll to position [60, 0]
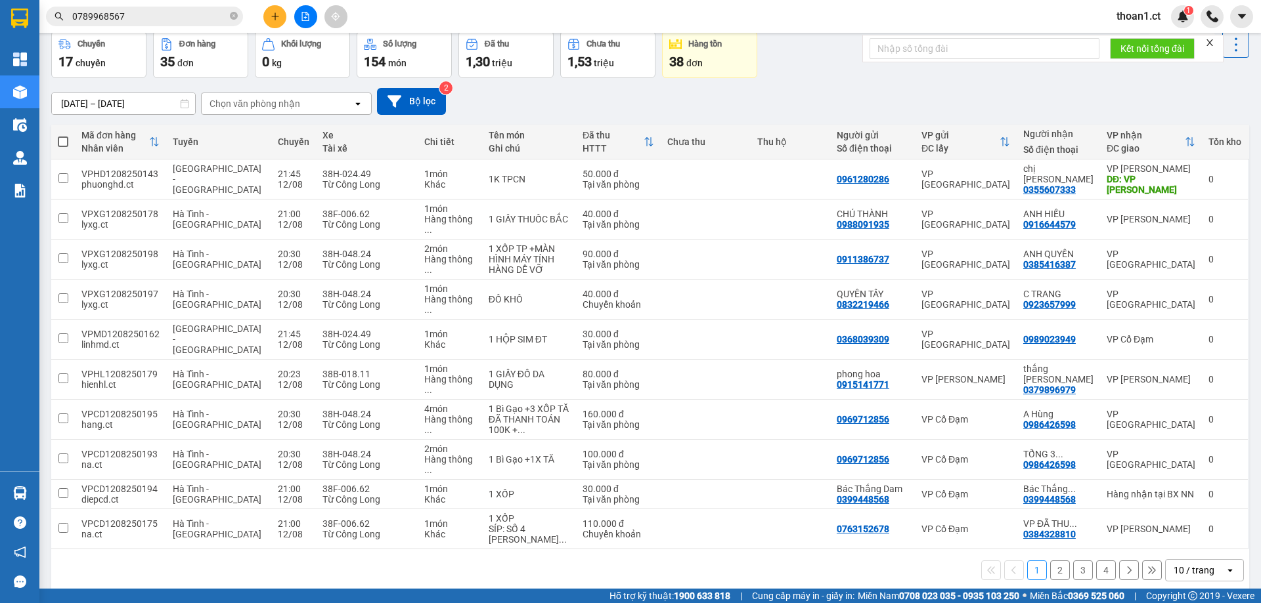
click at [1050, 561] on button "2" at bounding box center [1060, 571] width 20 height 20
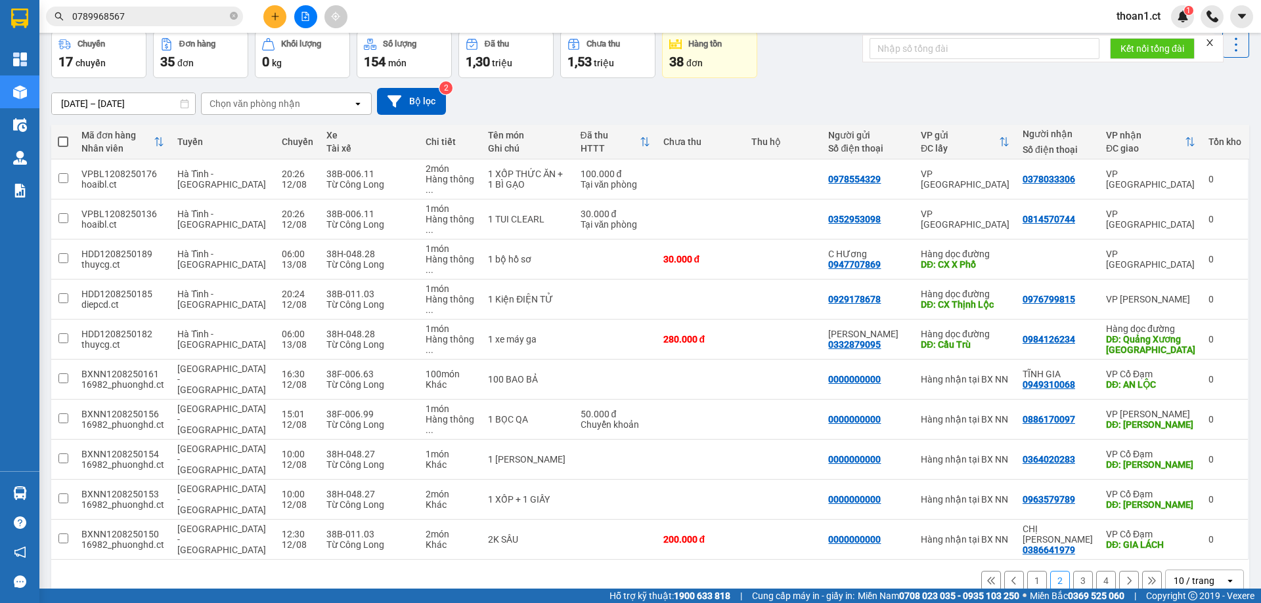
click at [1077, 571] on button "3" at bounding box center [1083, 581] width 20 height 20
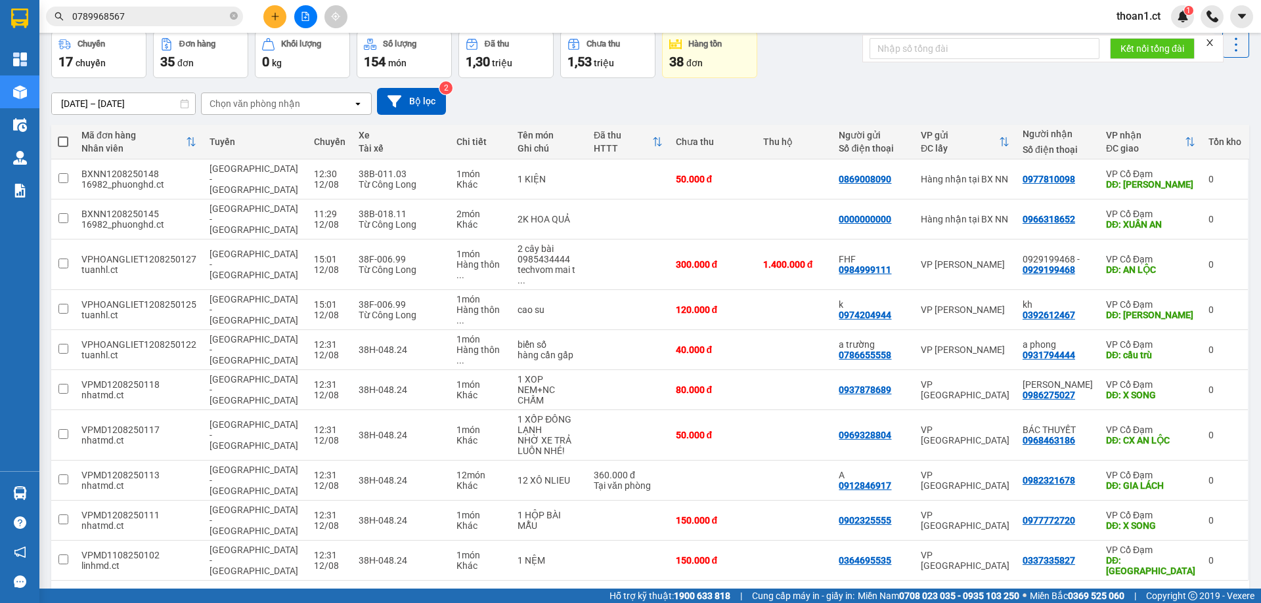
click at [1096, 592] on button "4" at bounding box center [1106, 602] width 20 height 20
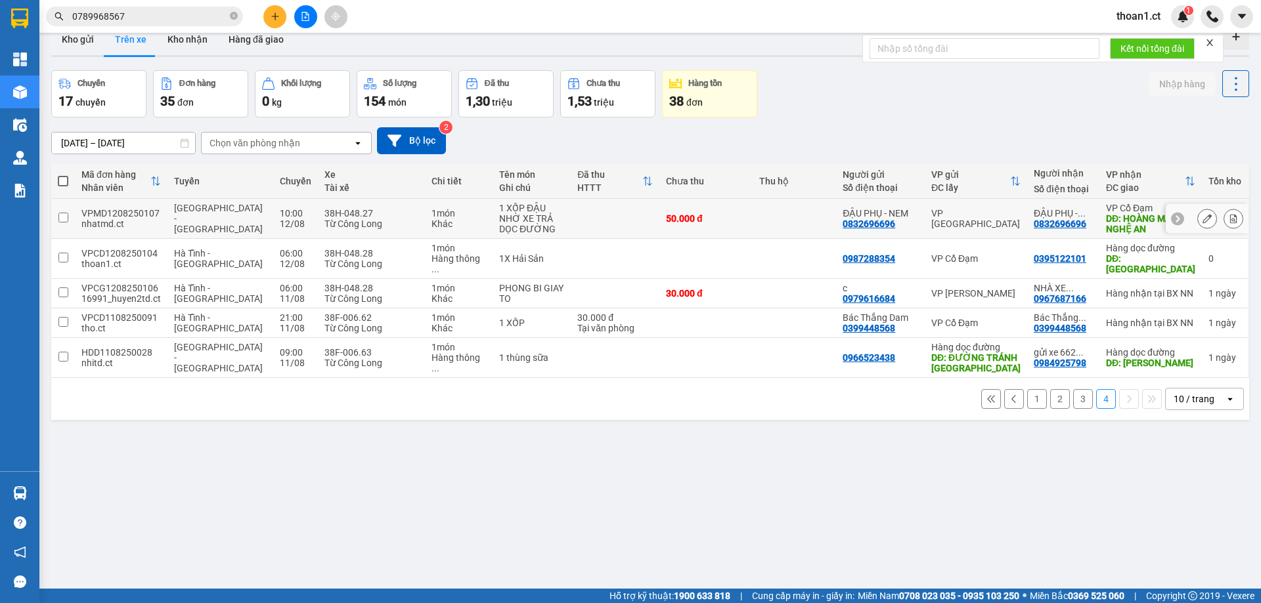
scroll to position [0, 0]
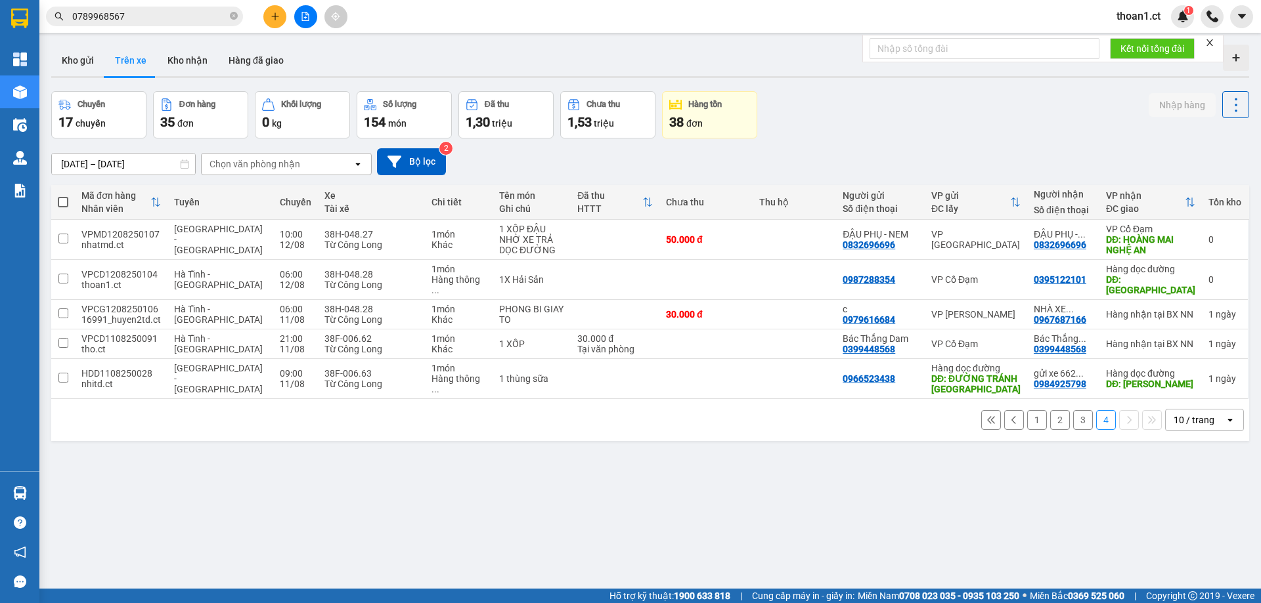
click at [204, 14] on input "0789968567" at bounding box center [149, 16] width 155 height 14
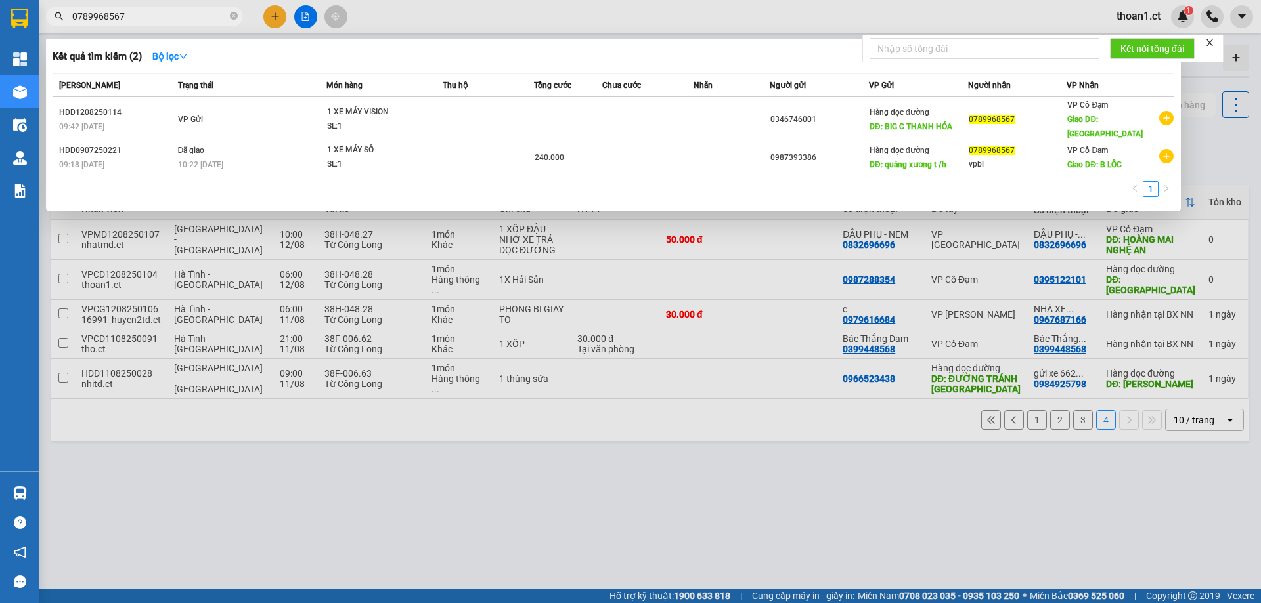
click at [204, 14] on input "0789968567" at bounding box center [149, 16] width 155 height 14
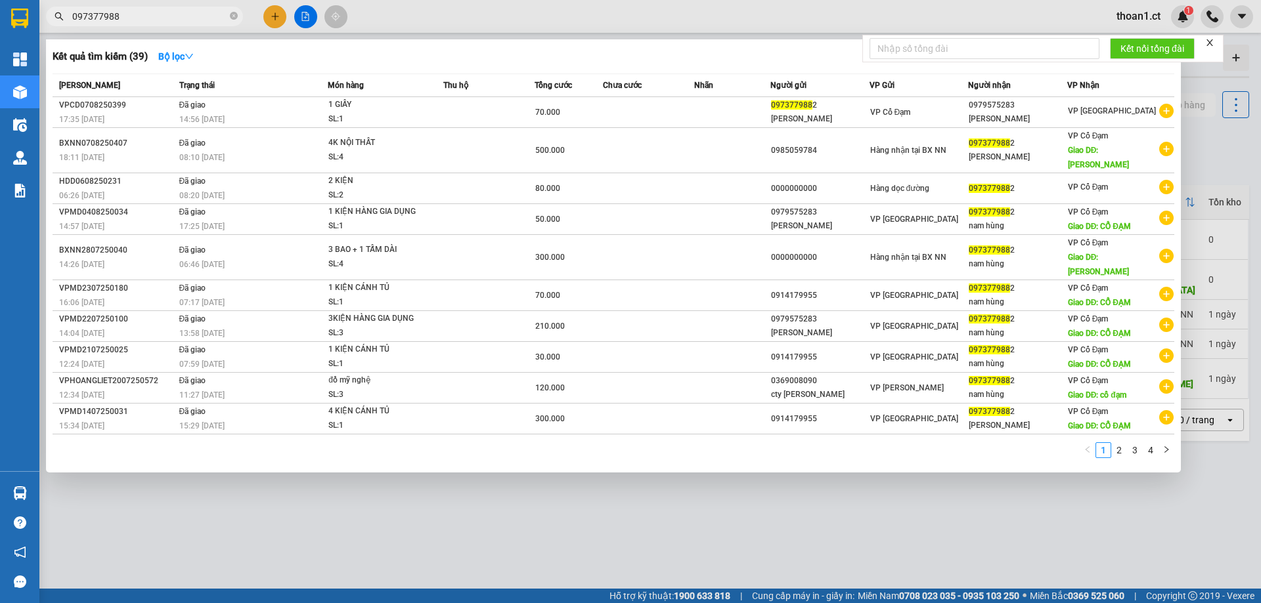
type input "0973779882"
click at [232, 14] on icon "close-circle" at bounding box center [234, 16] width 8 height 8
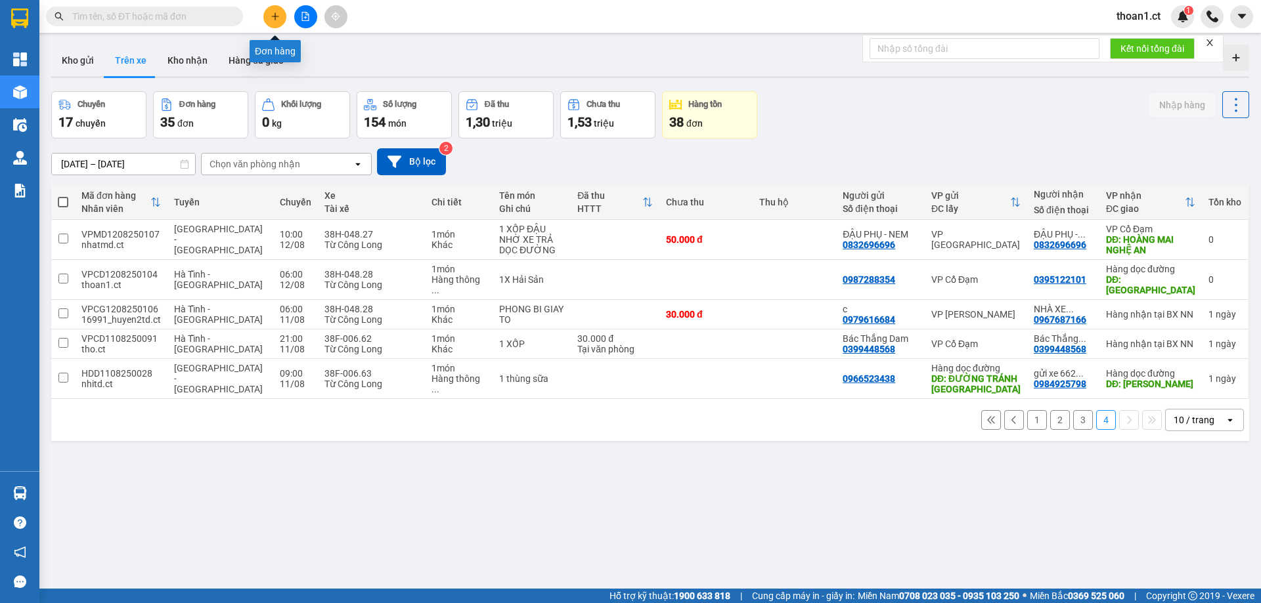
click at [278, 14] on icon "plus" at bounding box center [275, 16] width 9 height 9
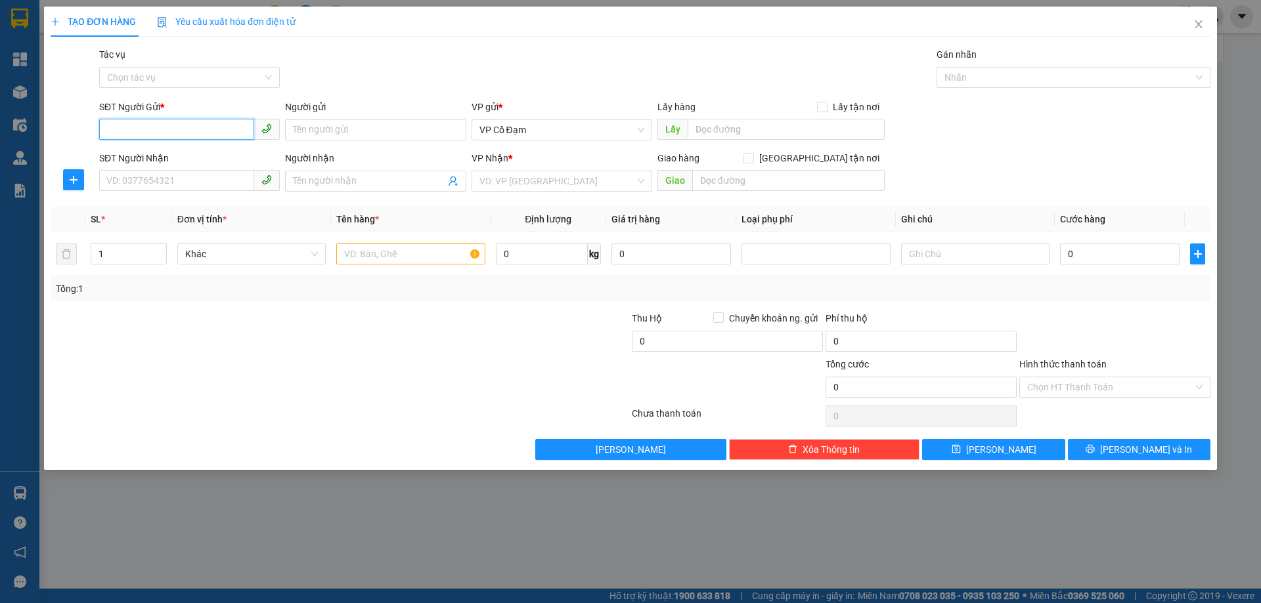
click at [210, 126] on input "SĐT Người Gửi *" at bounding box center [176, 129] width 155 height 21
click at [213, 134] on input "SĐT Người Gửi *" at bounding box center [176, 129] width 155 height 21
click at [1201, 24] on icon "close" at bounding box center [1198, 24] width 11 height 11
